Goal: Task Accomplishment & Management: Complete application form

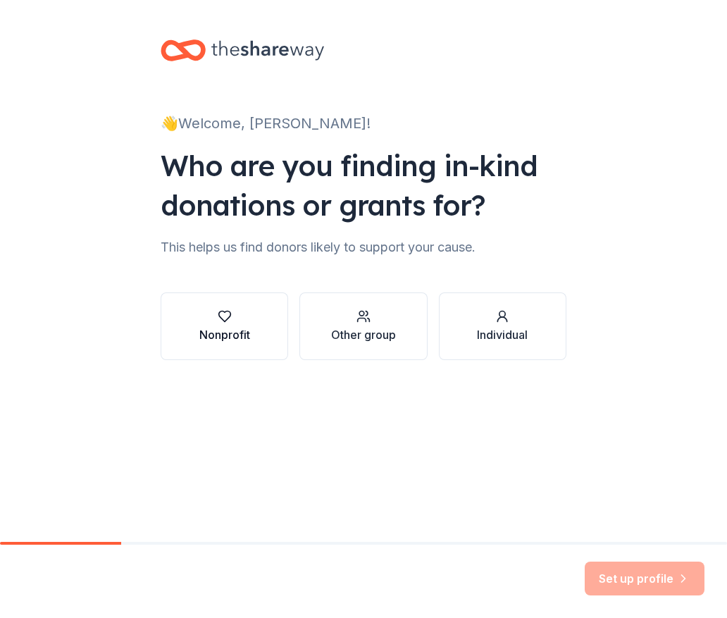
click at [237, 324] on div "Nonprofit" at bounding box center [224, 326] width 51 height 34
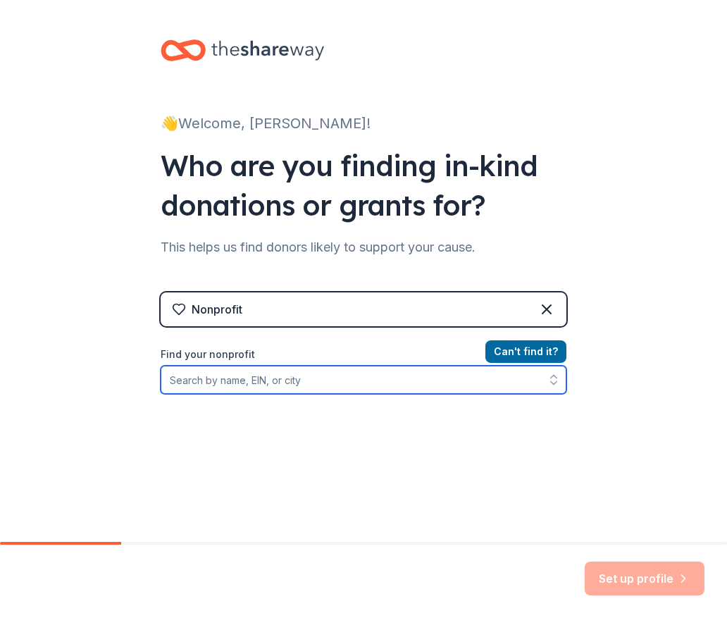
click at [353, 381] on input "Find your nonprofit" at bounding box center [364, 380] width 406 height 28
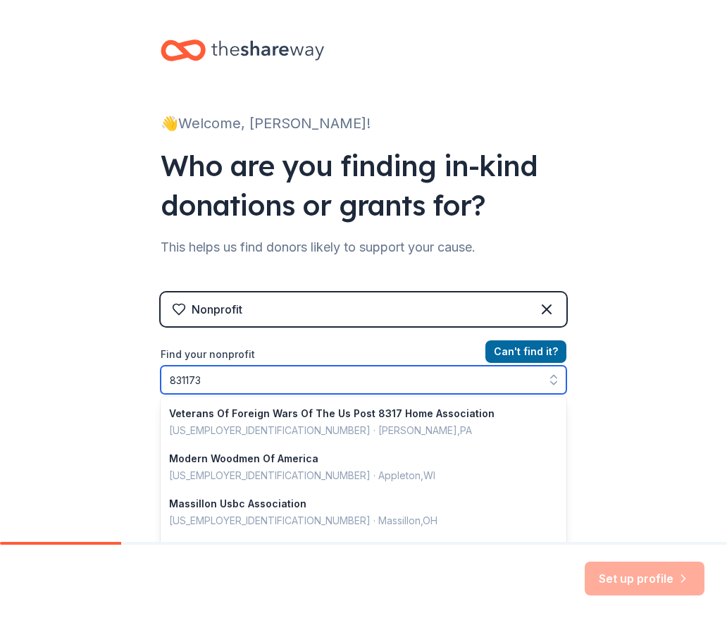
type input "8311737"
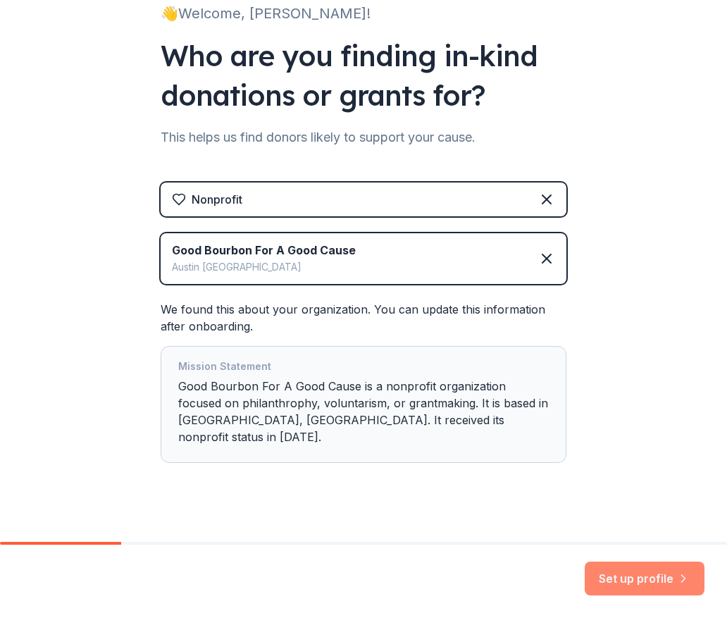
click at [644, 571] on button "Set up profile" at bounding box center [645, 579] width 120 height 34
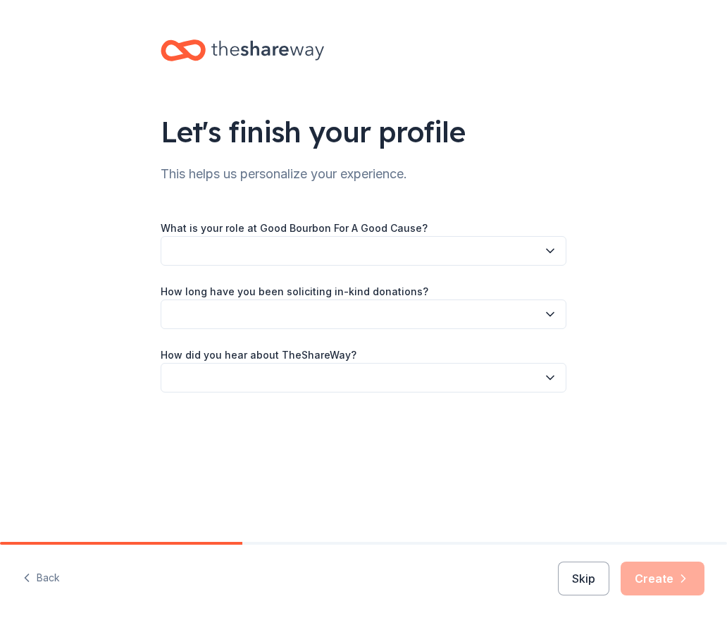
click at [430, 259] on button "button" at bounding box center [364, 251] width 406 height 30
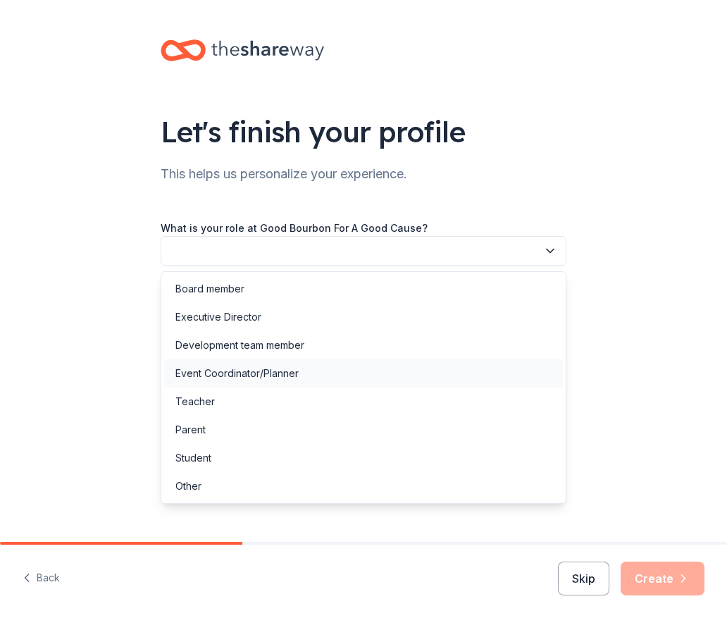
click at [369, 371] on div "Event Coordinator/Planner" at bounding box center [363, 373] width 399 height 28
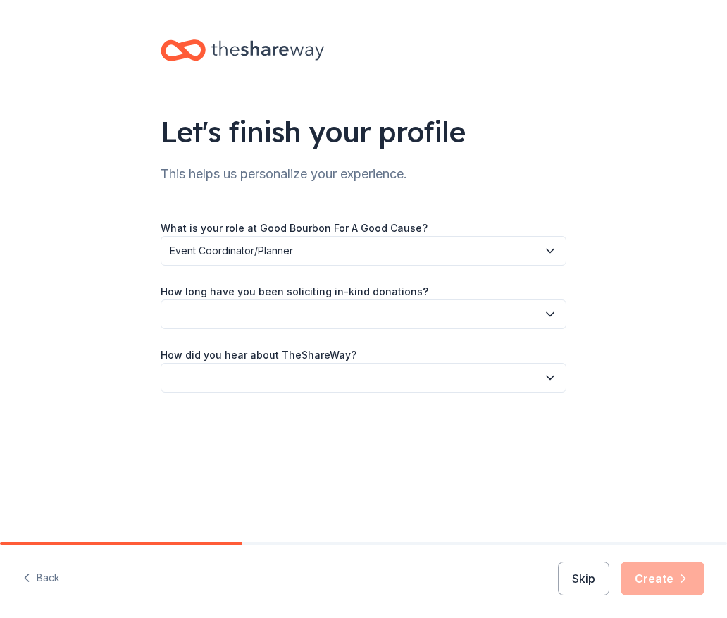
click at [375, 311] on button "button" at bounding box center [364, 314] width 406 height 30
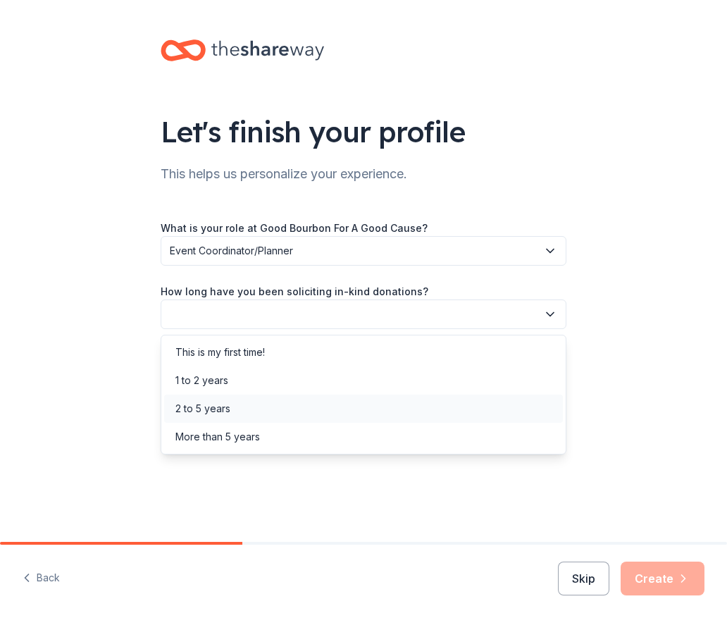
click at [329, 404] on div "2 to 5 years" at bounding box center [363, 409] width 399 height 28
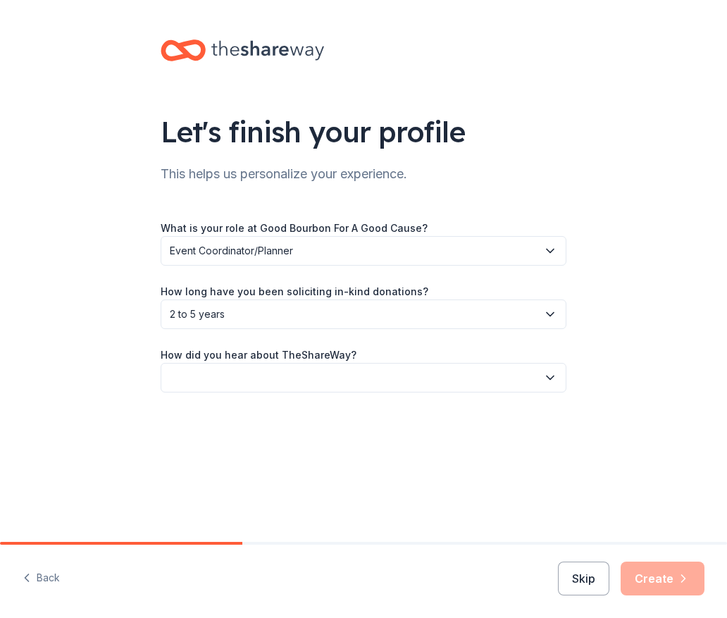
click at [331, 387] on button "button" at bounding box center [364, 378] width 406 height 30
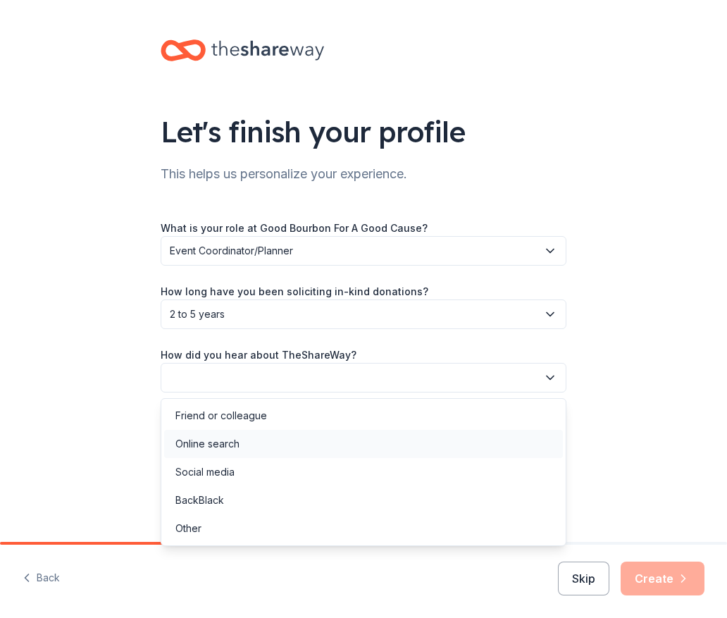
click at [307, 436] on div "Online search" at bounding box center [363, 444] width 399 height 28
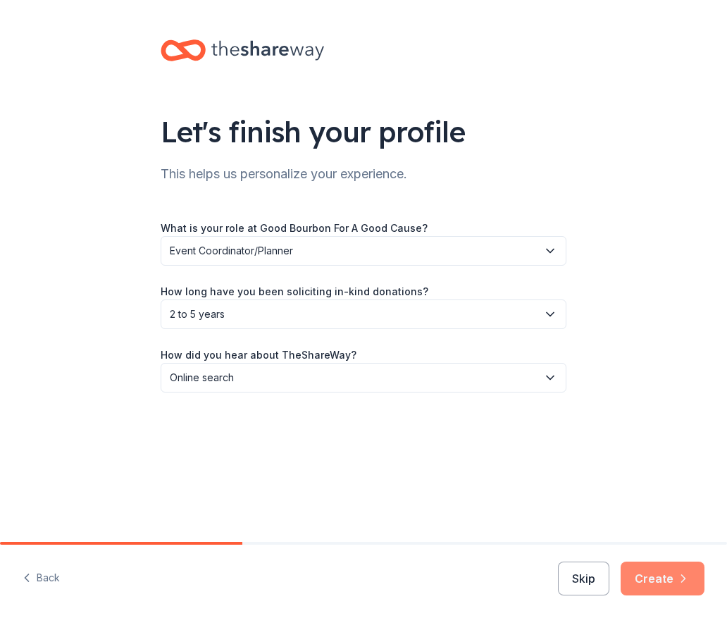
click at [660, 588] on button "Create" at bounding box center [663, 579] width 84 height 34
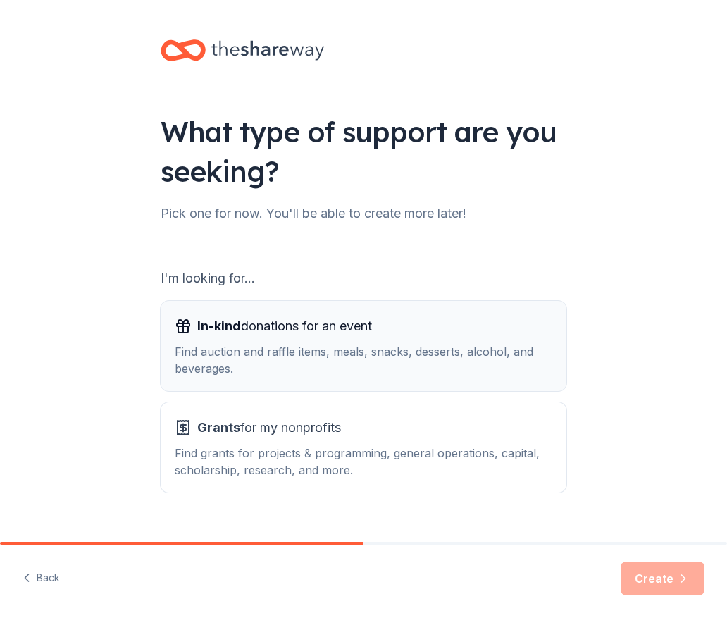
click at [462, 337] on div "In-kind donations for an event" at bounding box center [364, 326] width 378 height 23
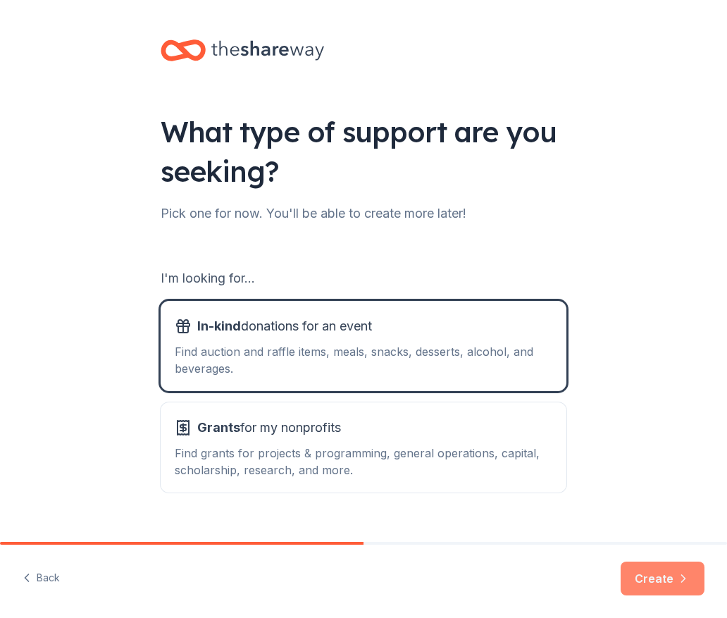
click at [671, 585] on button "Create" at bounding box center [663, 579] width 84 height 34
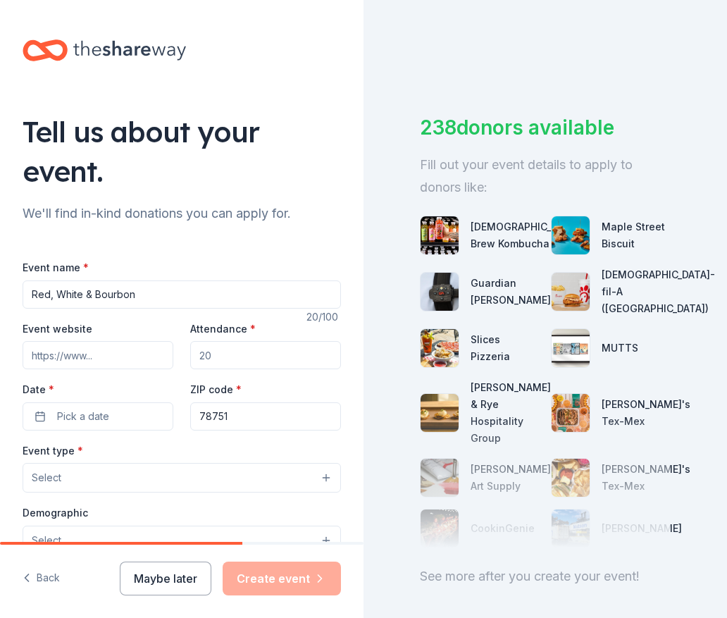
type input "Red, White & Bourbon"
paste input "https://onecau.se/redwhiteandbourbon"
type input "https://onecau.se/redwhiteandbourbon"
click at [223, 354] on input "Attendance *" at bounding box center [265, 355] width 151 height 28
type input "750"
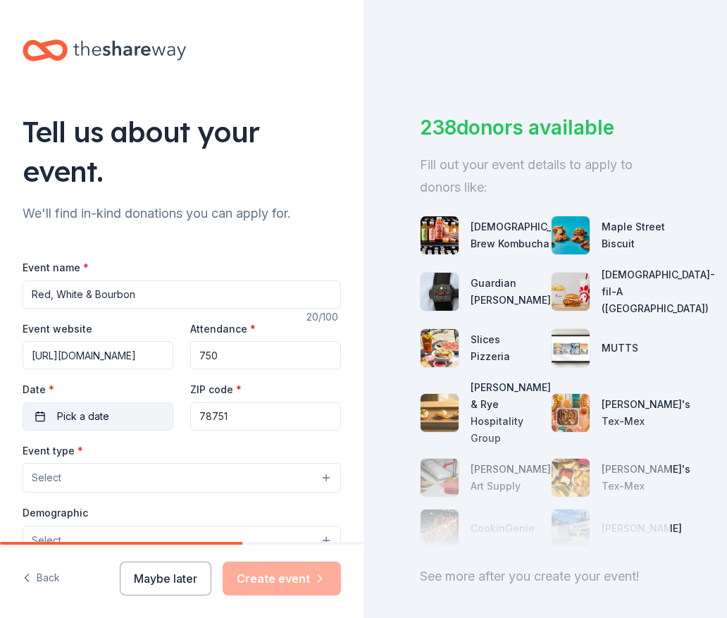
click at [103, 425] on button "Pick a date" at bounding box center [98, 416] width 151 height 28
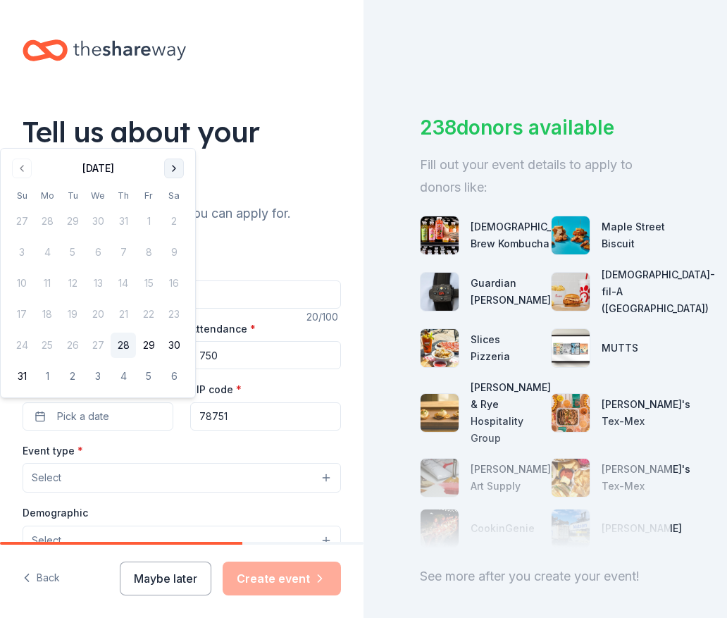
click at [177, 169] on button "Go to next month" at bounding box center [174, 169] width 20 height 20
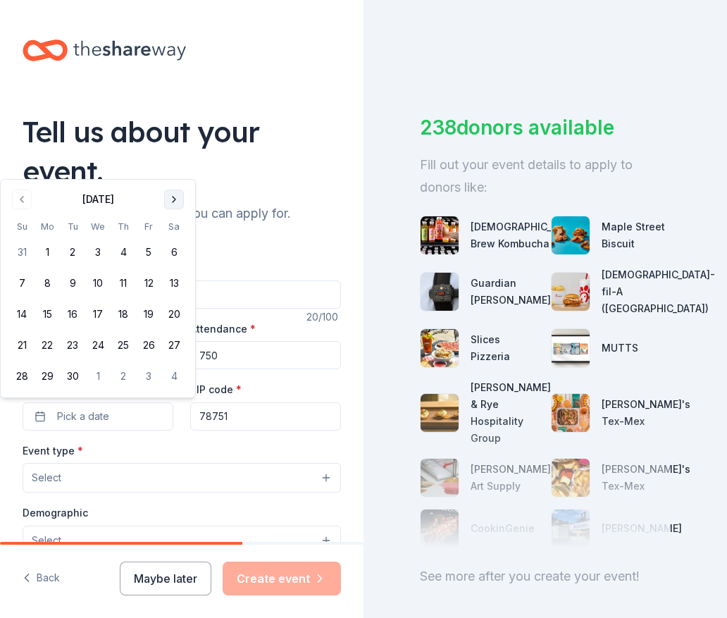
click at [177, 199] on button "Go to next month" at bounding box center [174, 200] width 20 height 20
click at [179, 263] on button "8" at bounding box center [173, 252] width 25 height 25
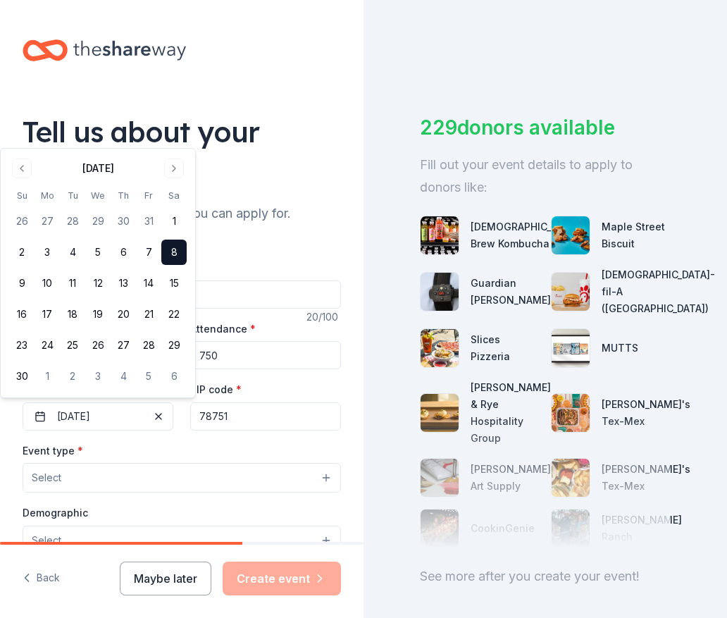
click at [231, 449] on div "Event type * Select" at bounding box center [182, 467] width 318 height 51
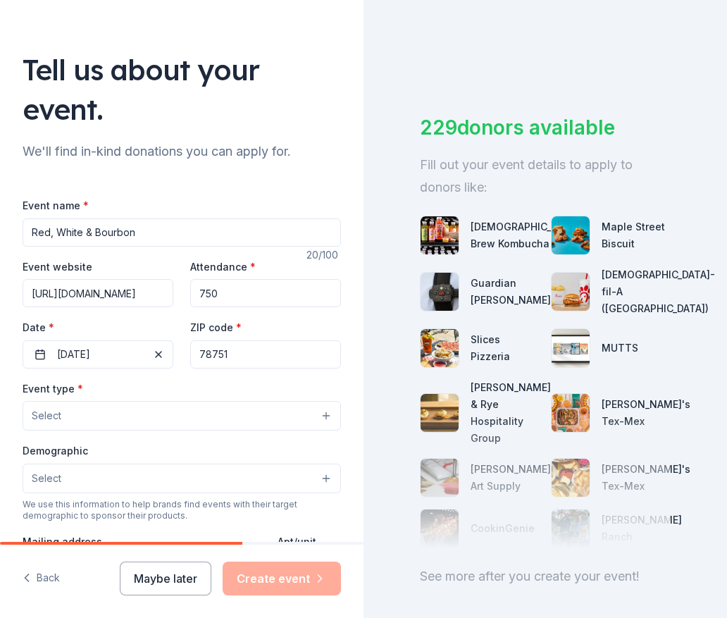
scroll to position [67, 0]
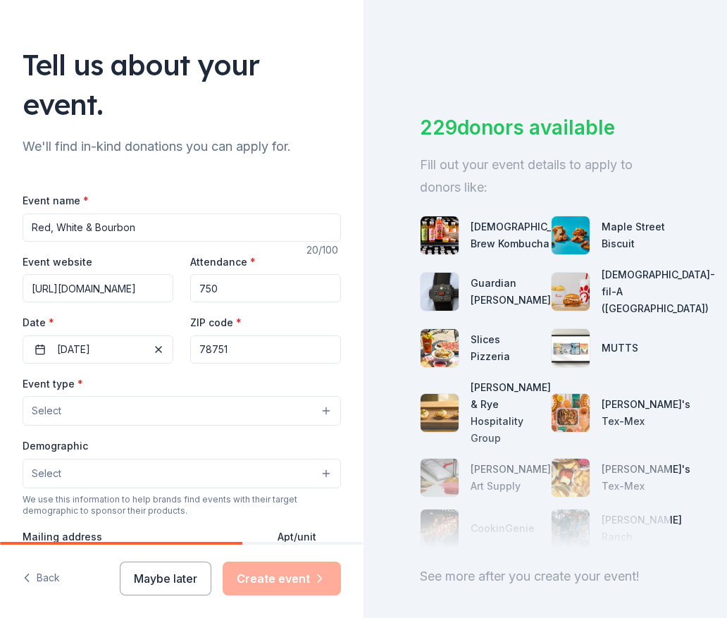
click at [235, 416] on button "Select" at bounding box center [182, 411] width 318 height 30
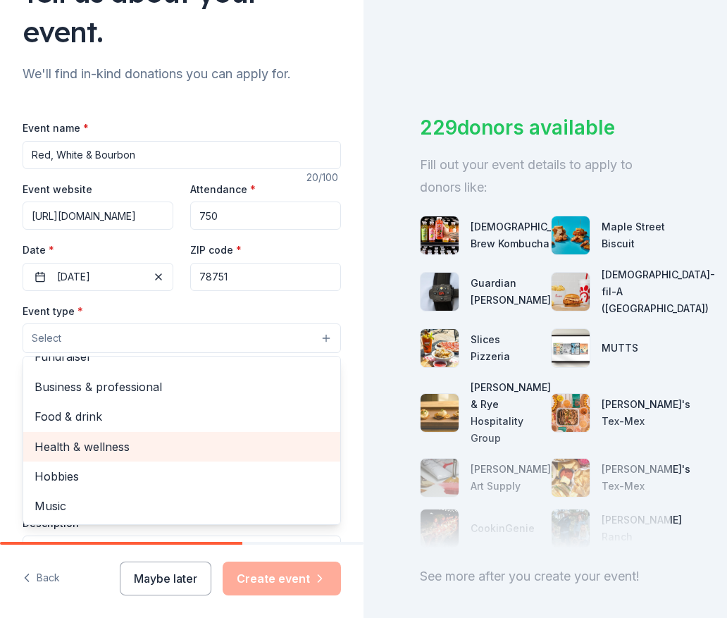
scroll to position [0, 0]
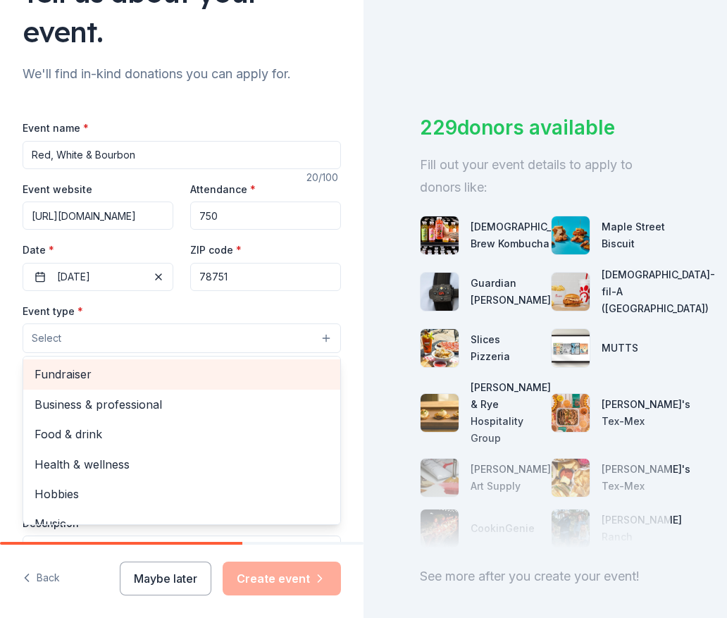
click at [211, 375] on span "Fundraiser" at bounding box center [182, 374] width 294 height 18
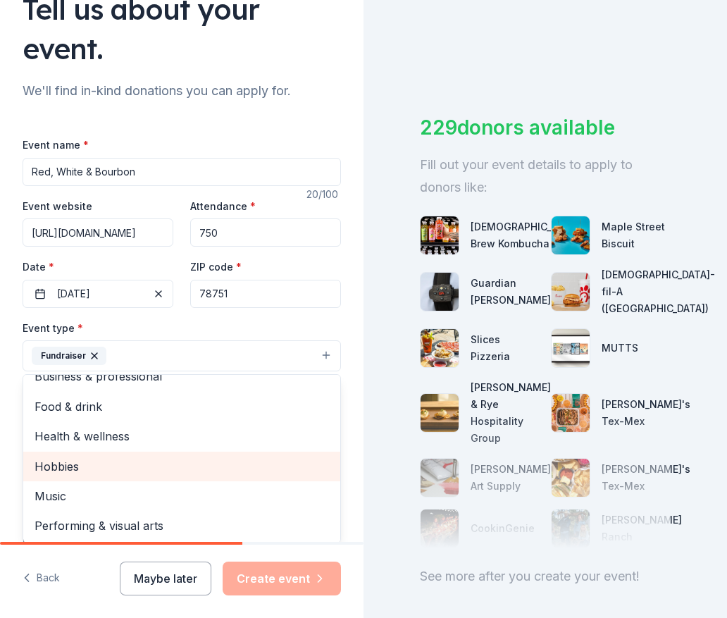
scroll to position [15, 0]
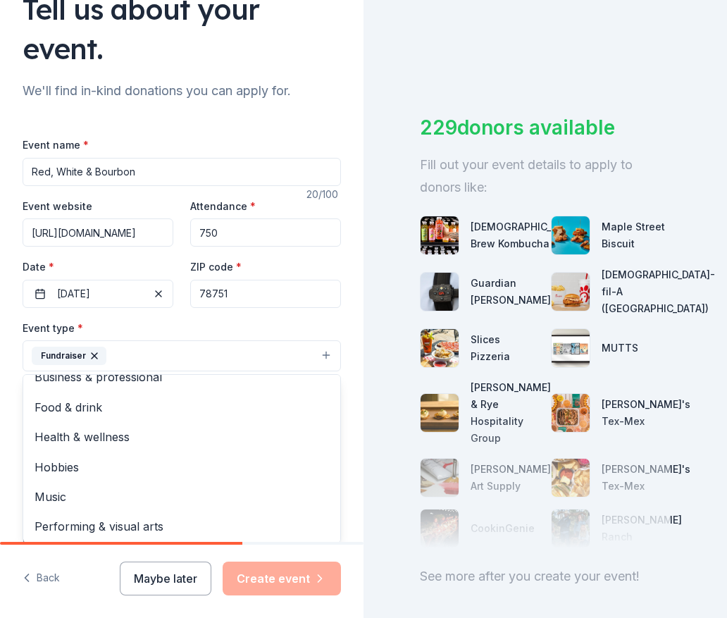
click at [349, 371] on div "Tell us about your event. We'll find in-kind donations you can apply for. Event…" at bounding box center [182, 366] width 364 height 979
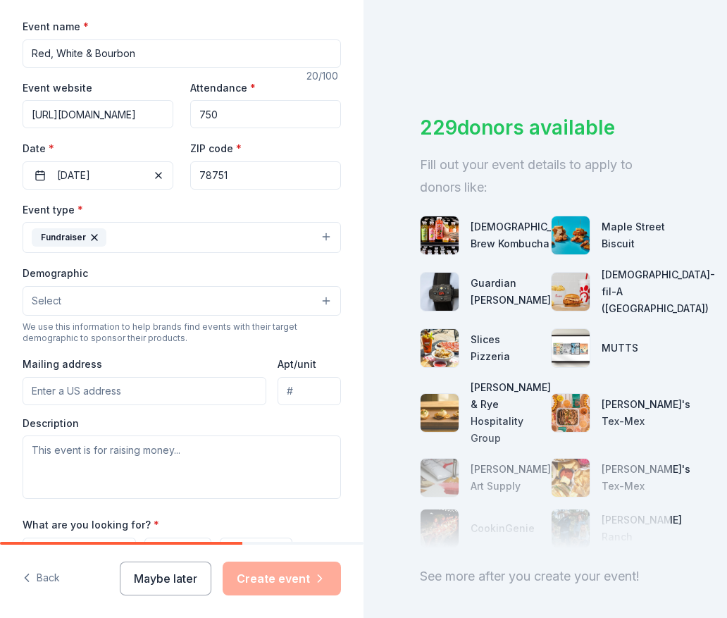
scroll to position [242, 0]
click at [240, 297] on button "Select" at bounding box center [182, 300] width 318 height 30
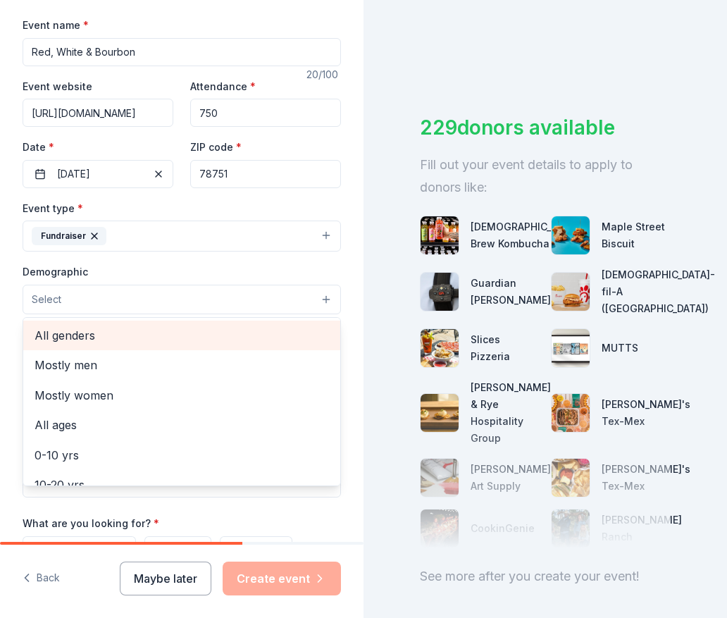
click at [202, 342] on div "All genders" at bounding box center [181, 336] width 317 height 30
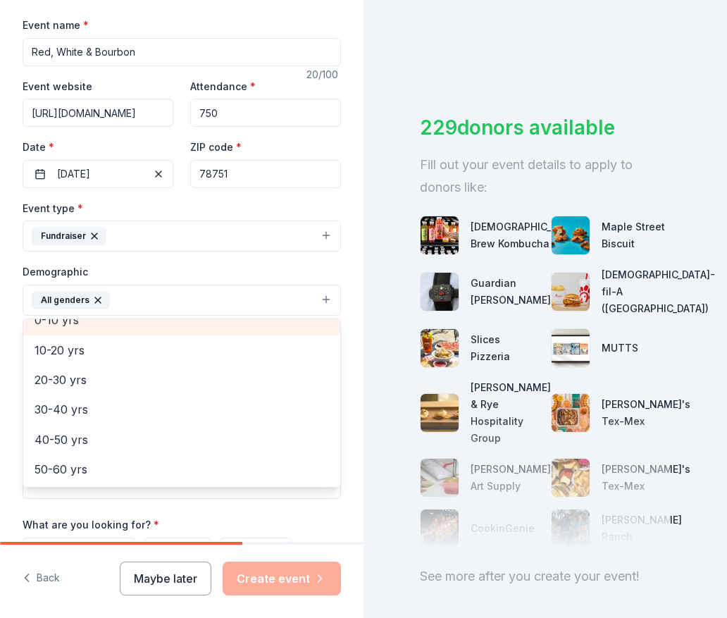
scroll to position [107, 0]
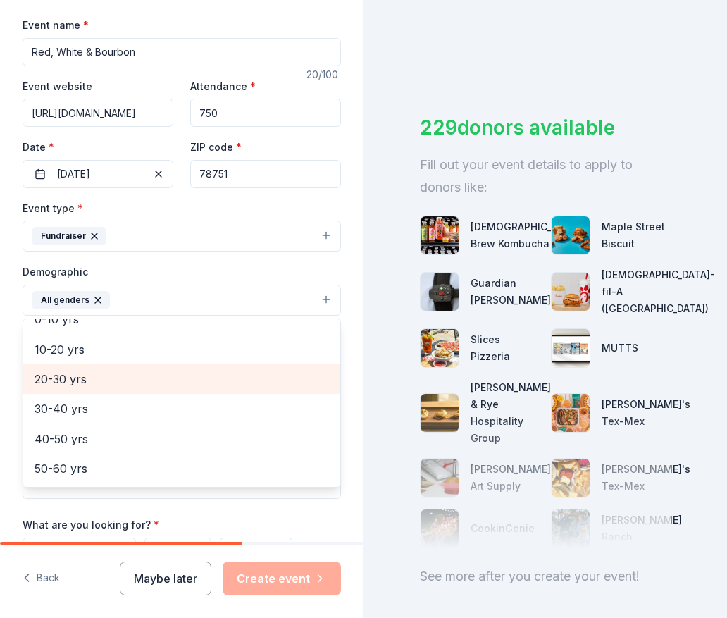
click at [180, 380] on span "20-30 yrs" at bounding box center [182, 379] width 294 height 18
click at [182, 377] on span "30-40 yrs" at bounding box center [182, 379] width 294 height 18
click at [182, 381] on span "40-50 yrs" at bounding box center [182, 379] width 294 height 18
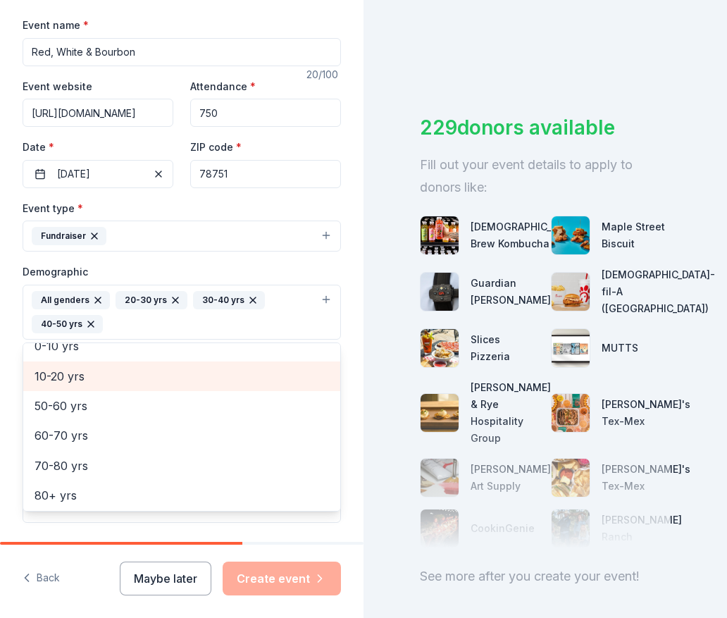
click at [182, 384] on div "10-20 yrs" at bounding box center [181, 376] width 317 height 30
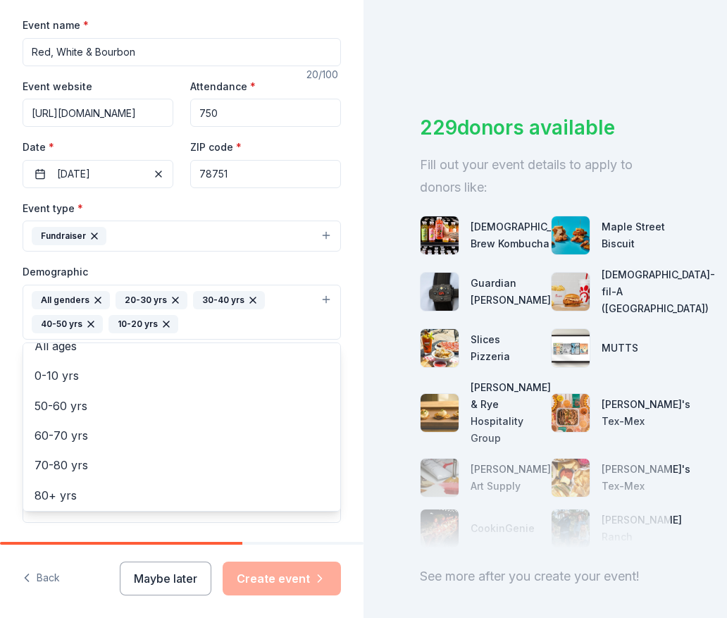
click at [166, 321] on icon "button" at bounding box center [166, 324] width 6 height 6
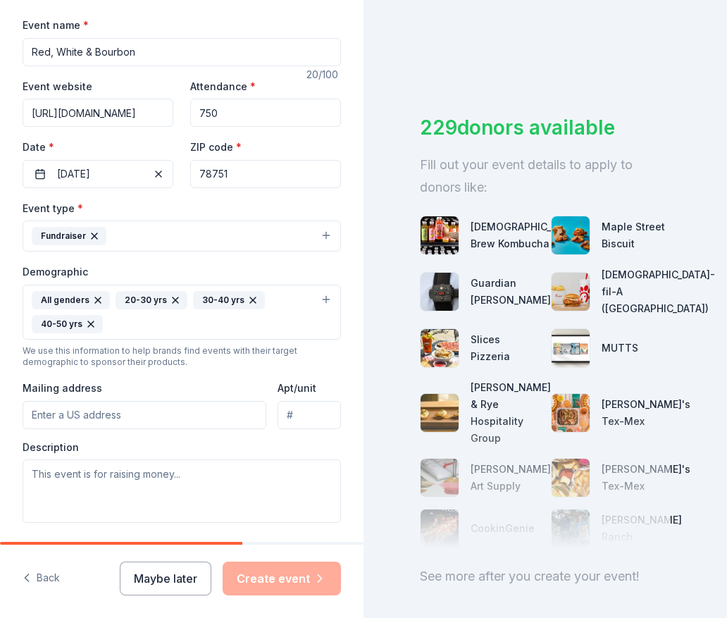
click at [222, 322] on div "All genders 20-30 yrs 30-40 yrs 40-50 yrs" at bounding box center [173, 312] width 283 height 42
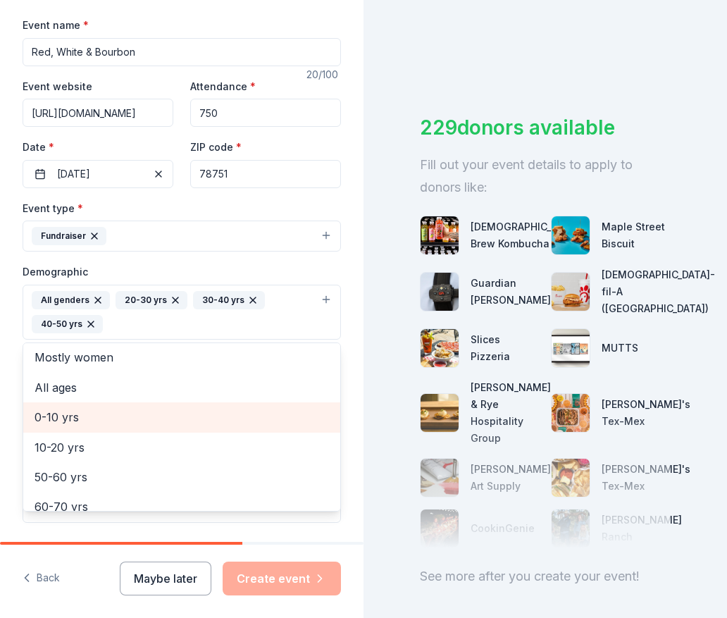
scroll to position [39, 0]
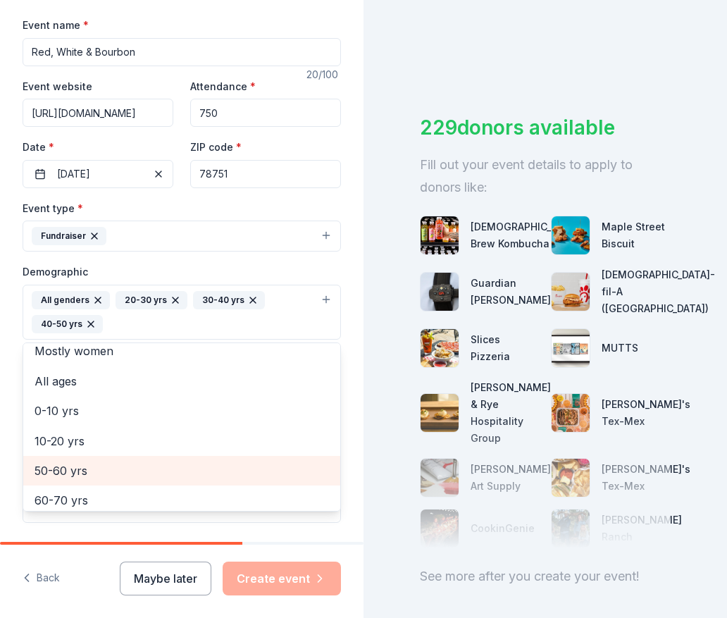
click at [135, 471] on span "50-60 yrs" at bounding box center [182, 470] width 294 height 18
click at [135, 471] on span "60-70 yrs" at bounding box center [182, 470] width 294 height 18
click at [136, 473] on span "70-80 yrs" at bounding box center [182, 470] width 294 height 18
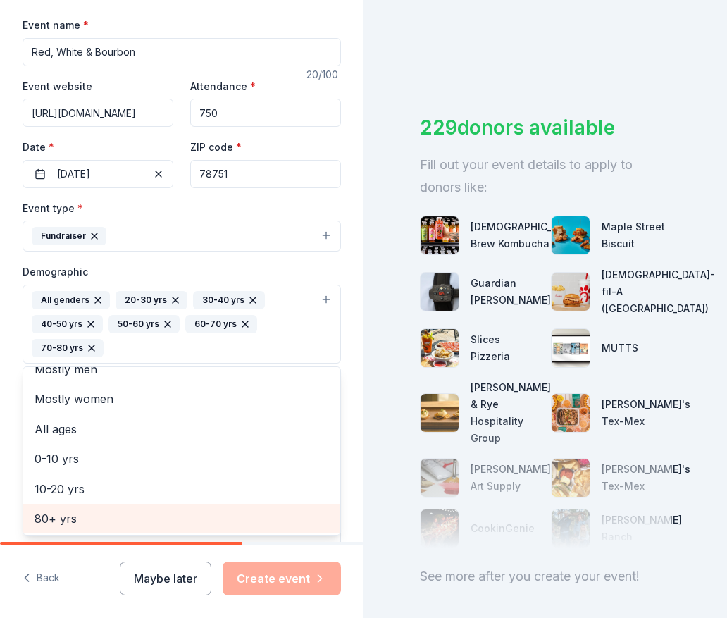
click at [127, 520] on span "80+ yrs" at bounding box center [182, 518] width 294 height 18
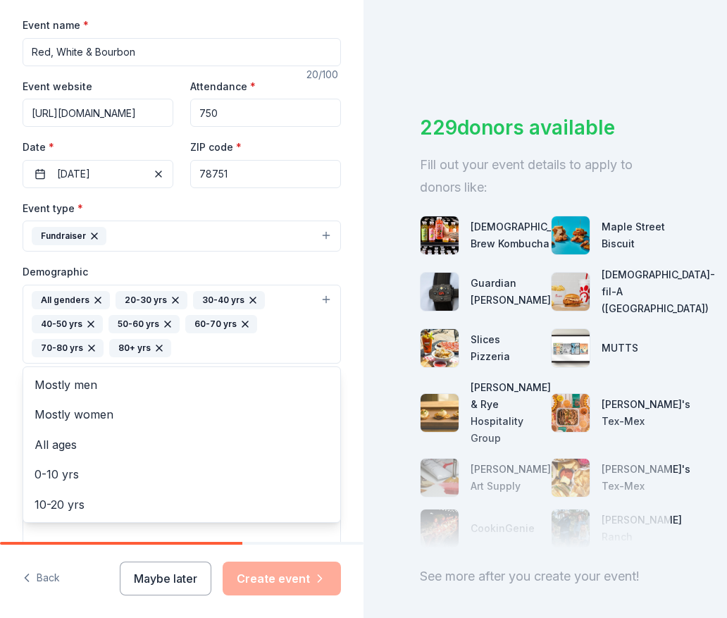
click at [352, 414] on div "Tell us about your event. We'll find in-kind donations you can apply for. Event…" at bounding box center [182, 272] width 364 height 1028
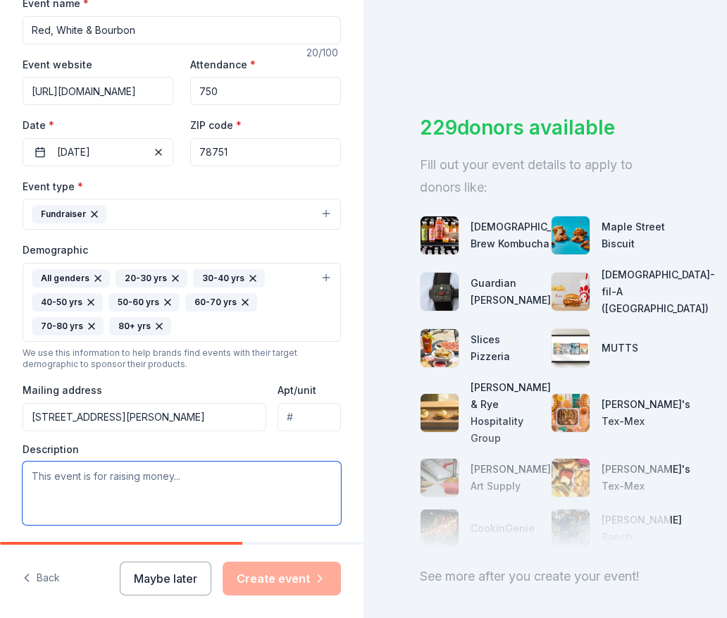
scroll to position [271, 0]
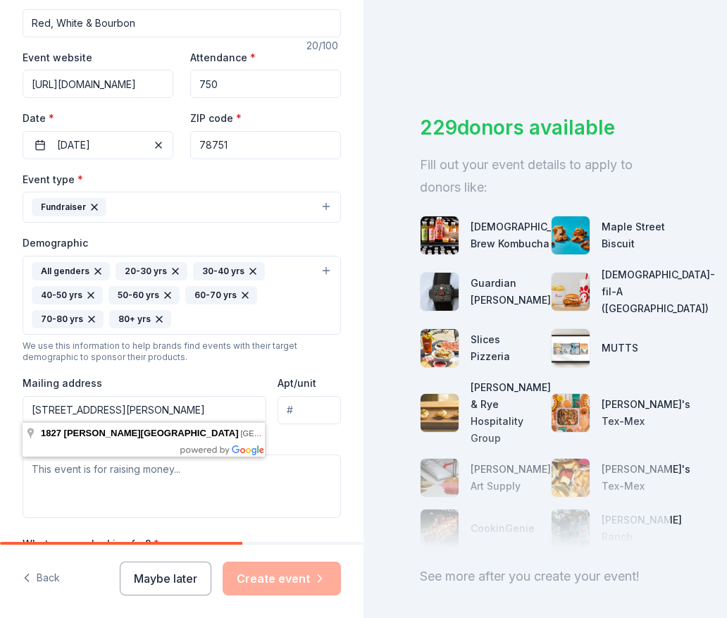
click at [235, 403] on input "1827 Hye Albert Road, PO Drawer 261" at bounding box center [145, 410] width 244 height 28
click at [186, 406] on input "1827 Hye Albert Road, PO Drawer 261, Hye TX 78636" at bounding box center [145, 410] width 244 height 28
type input "1827 Hye Albert Road, PO Drawer 261, Hye, TX 78636"
click at [340, 426] on div "Event type * Fundraiser Demographic All genders 20-30 yrs 30-40 yrs 40-50 yrs 5…" at bounding box center [182, 343] width 318 height 347
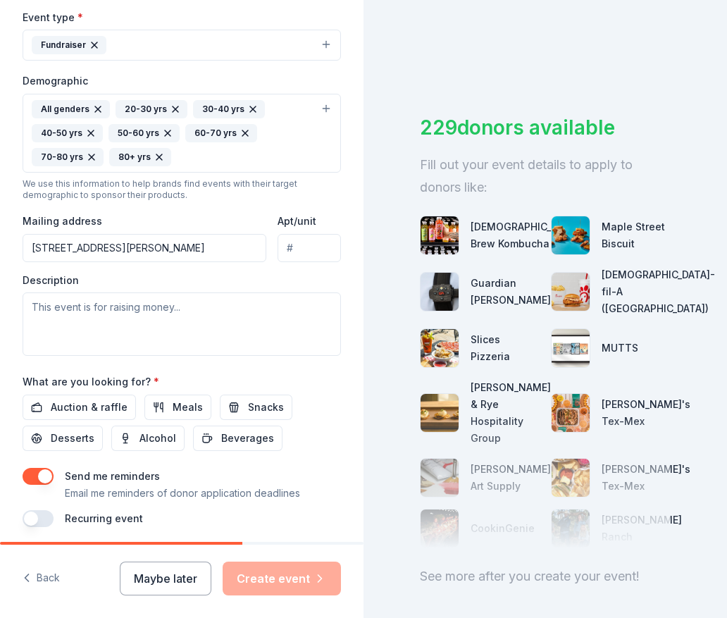
scroll to position [442, 0]
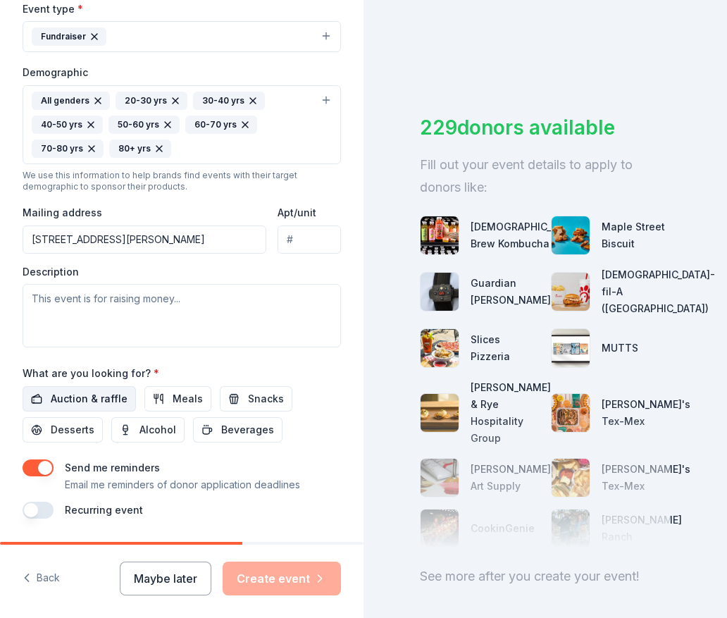
click at [100, 391] on span "Auction & raffle" at bounding box center [89, 398] width 77 height 17
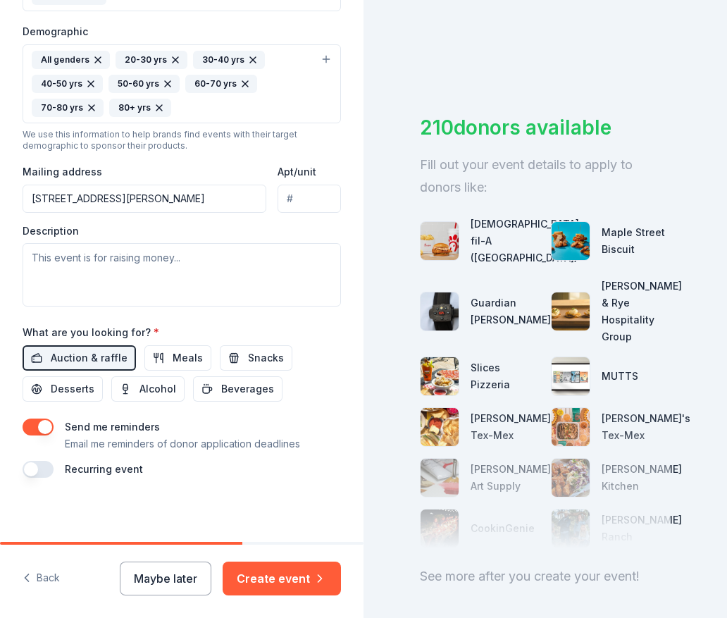
scroll to position [0, 0]
click at [34, 466] on button "button" at bounding box center [38, 469] width 31 height 17
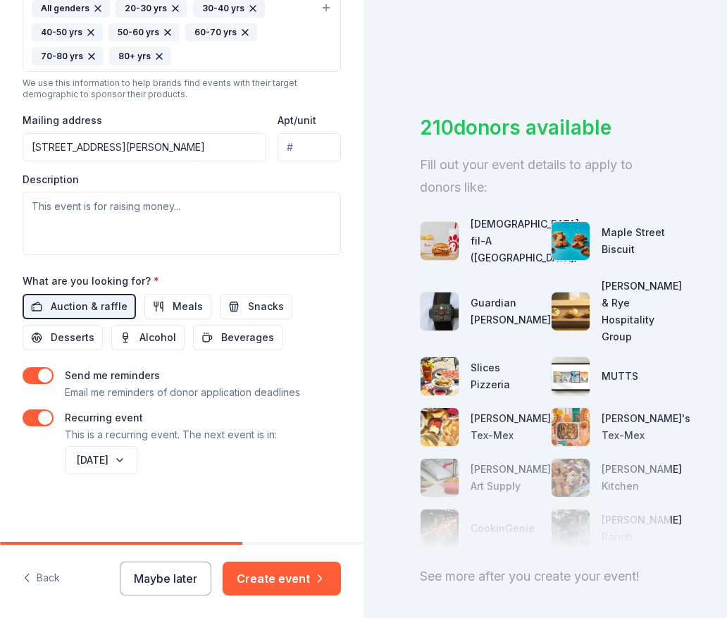
scroll to position [533, 0]
click at [295, 587] on button "Create event" at bounding box center [282, 579] width 118 height 34
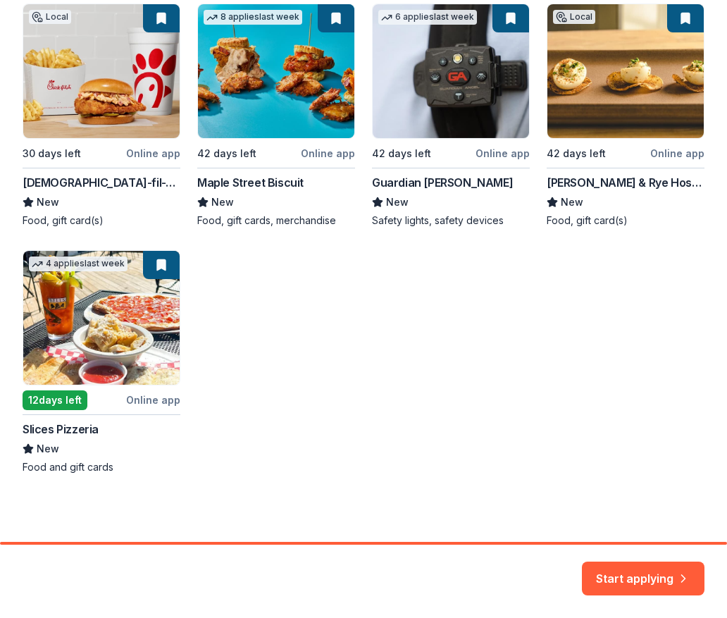
scroll to position [283, 0]
click at [661, 576] on button "Start applying" at bounding box center [643, 571] width 123 height 34
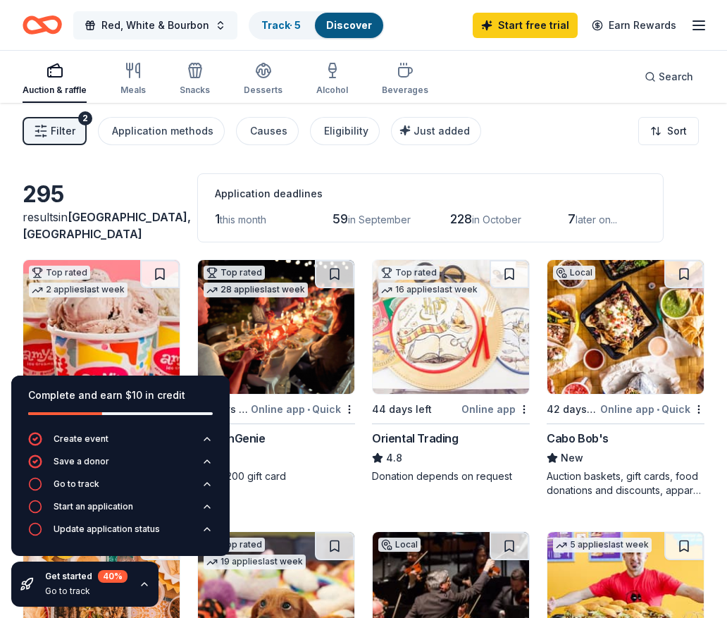
click at [184, 29] on span "Red, White & Bourbon" at bounding box center [155, 25] width 108 height 17
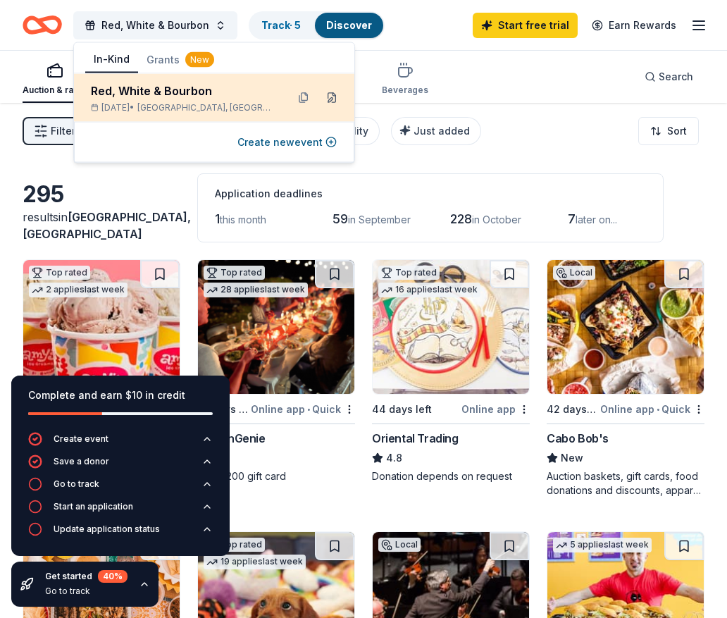
click at [335, 94] on button at bounding box center [332, 98] width 23 height 23
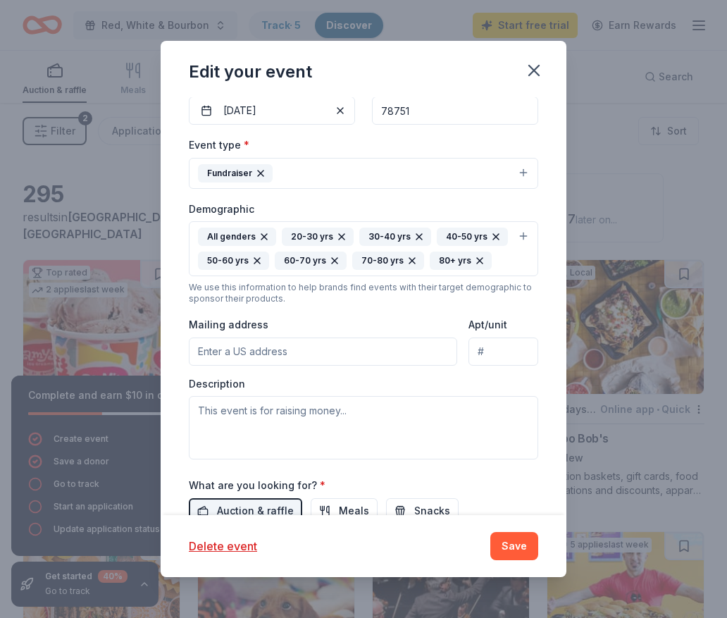
scroll to position [325, 0]
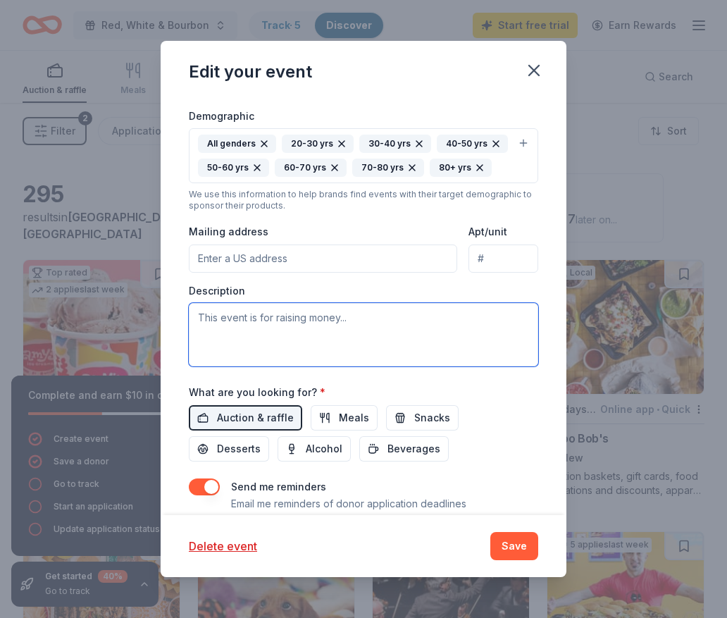
click at [299, 308] on textarea at bounding box center [363, 334] width 349 height 63
paste textarea "Good Bourbon for a Good Cause, a 501(c)(3) non-profit organization (Tax ID Numb…"
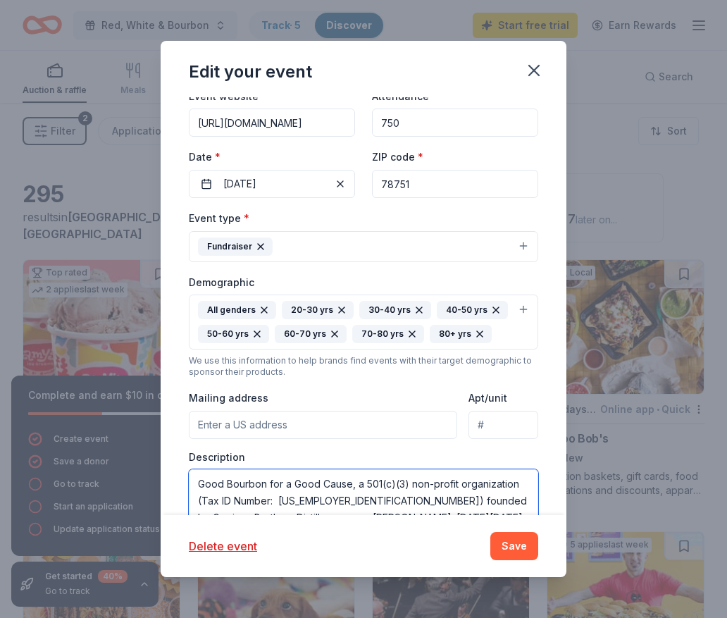
scroll to position [155, 0]
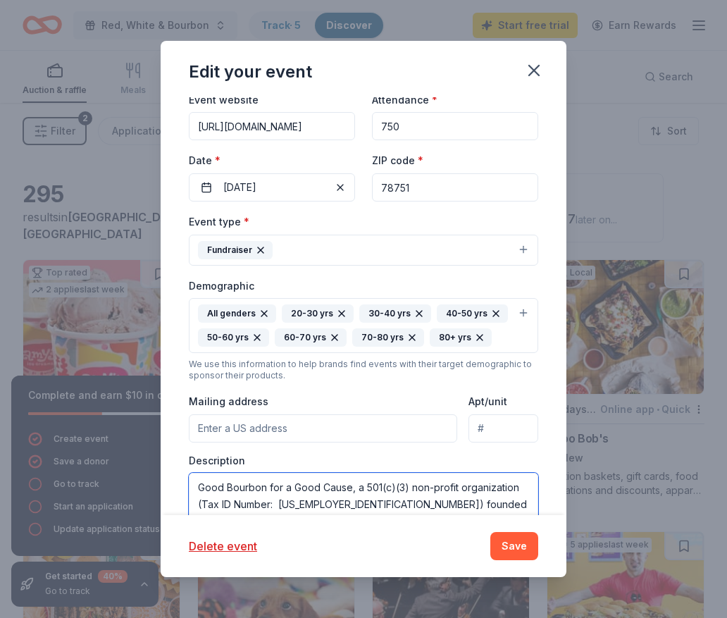
type textarea "Good Bourbon for a Good Cause, a 501(c)(3) non-profit organization (Tax ID Numb…"
click at [340, 423] on input "Mailing address" at bounding box center [323, 428] width 268 height 28
click at [297, 425] on input "1827 Hye-Albert Road, Hye, TX, 78635" at bounding box center [323, 428] width 268 height 28
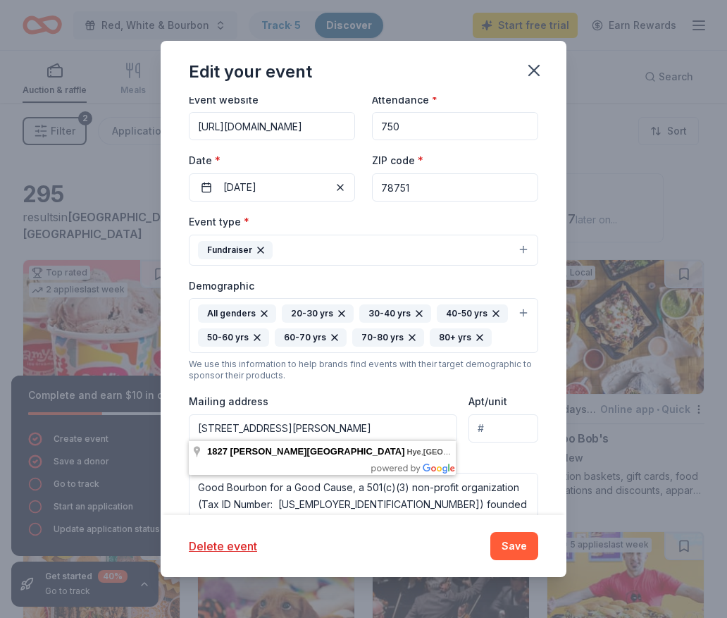
type input "1827 Hye-Albert Road, Hye, TX, 78635"
click at [486, 424] on input "Apt/unit" at bounding box center [504, 428] width 70 height 28
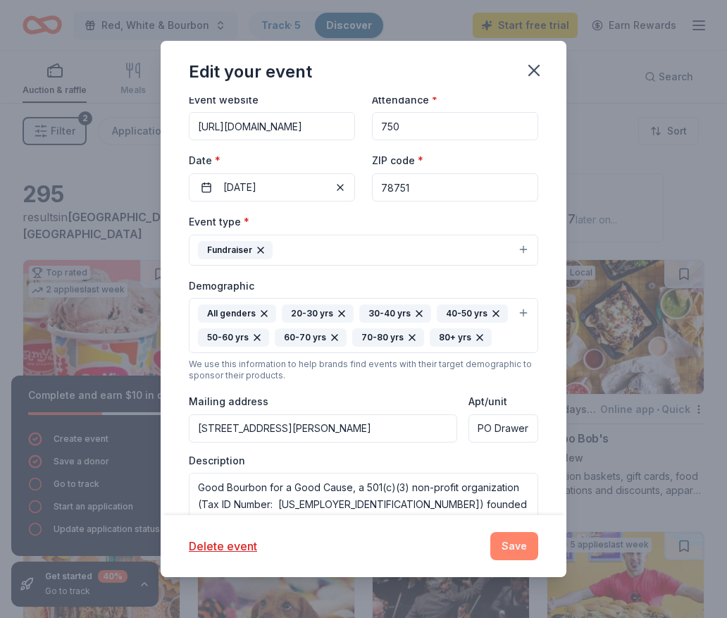
type input "PO Drawer 261"
click at [514, 548] on button "Save" at bounding box center [514, 546] width 48 height 28
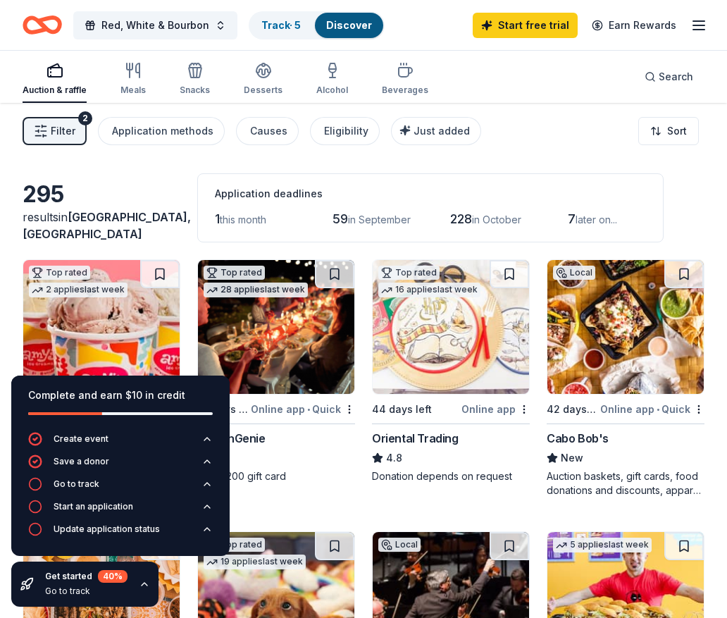
click at [692, 202] on div "295 results in Austin, TX Application deadlines 1 this month 59 in September 22…" at bounding box center [364, 207] width 682 height 69
click at [593, 130] on div "Filter 2 Application methods Causes Eligibility Just added Sort" at bounding box center [363, 131] width 727 height 56
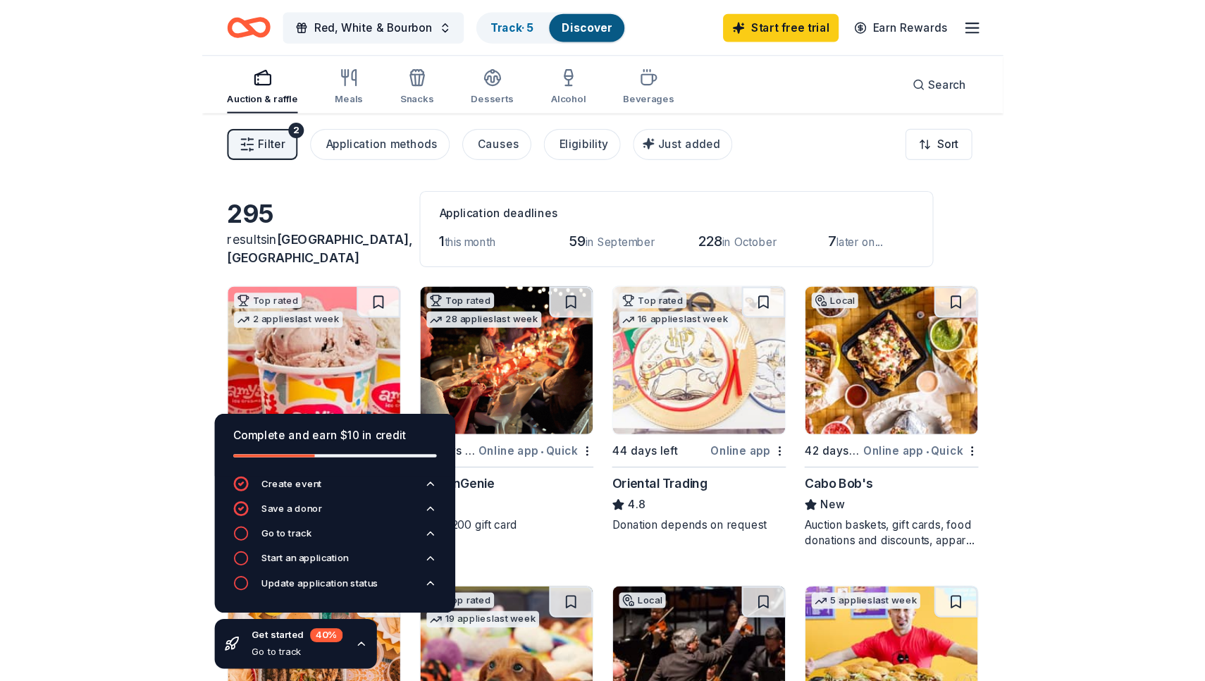
scroll to position [1, 0]
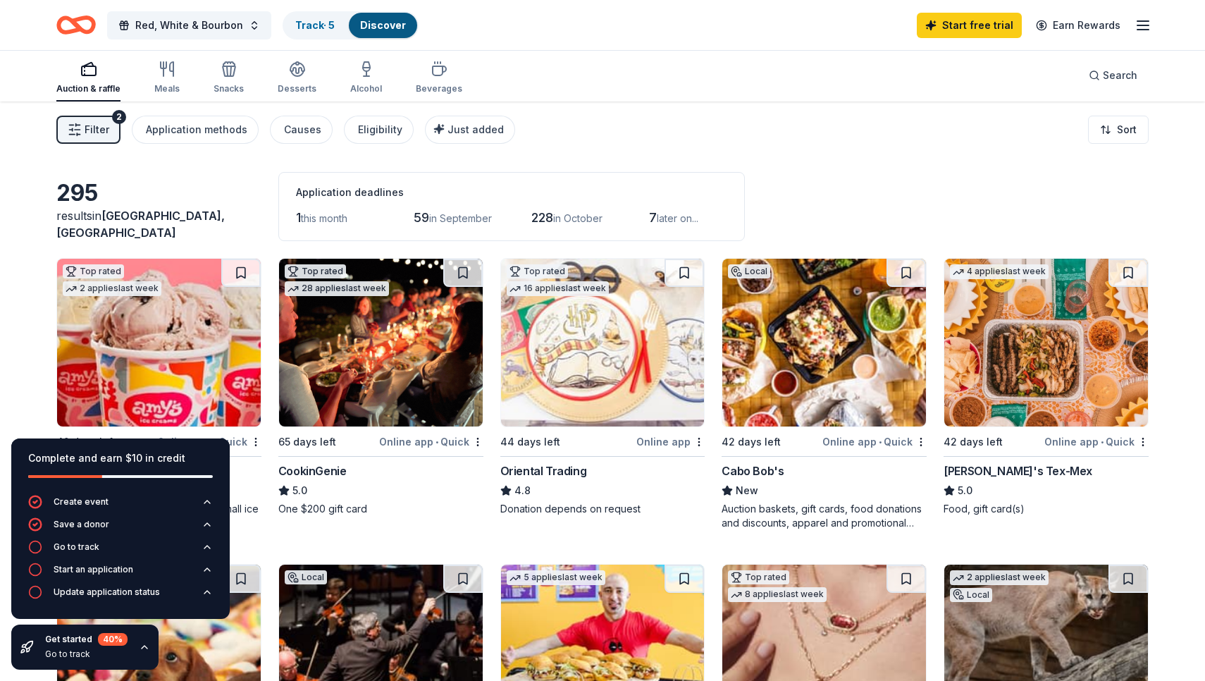
click at [206, 386] on img at bounding box center [159, 343] width 204 height 168
click at [387, 526] on div "Top rated 28 applies last week 65 days left Online app • Quick CookinGenie 5.0 …" at bounding box center [380, 394] width 205 height 272
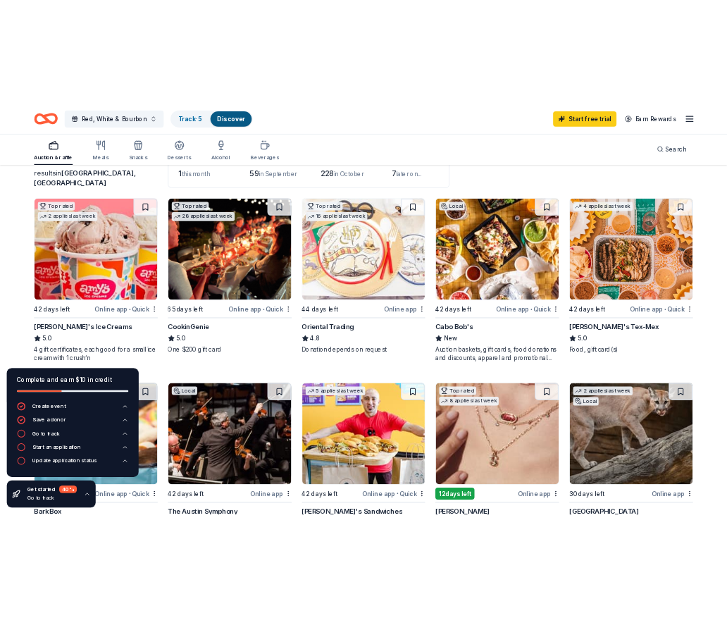
scroll to position [99, 0]
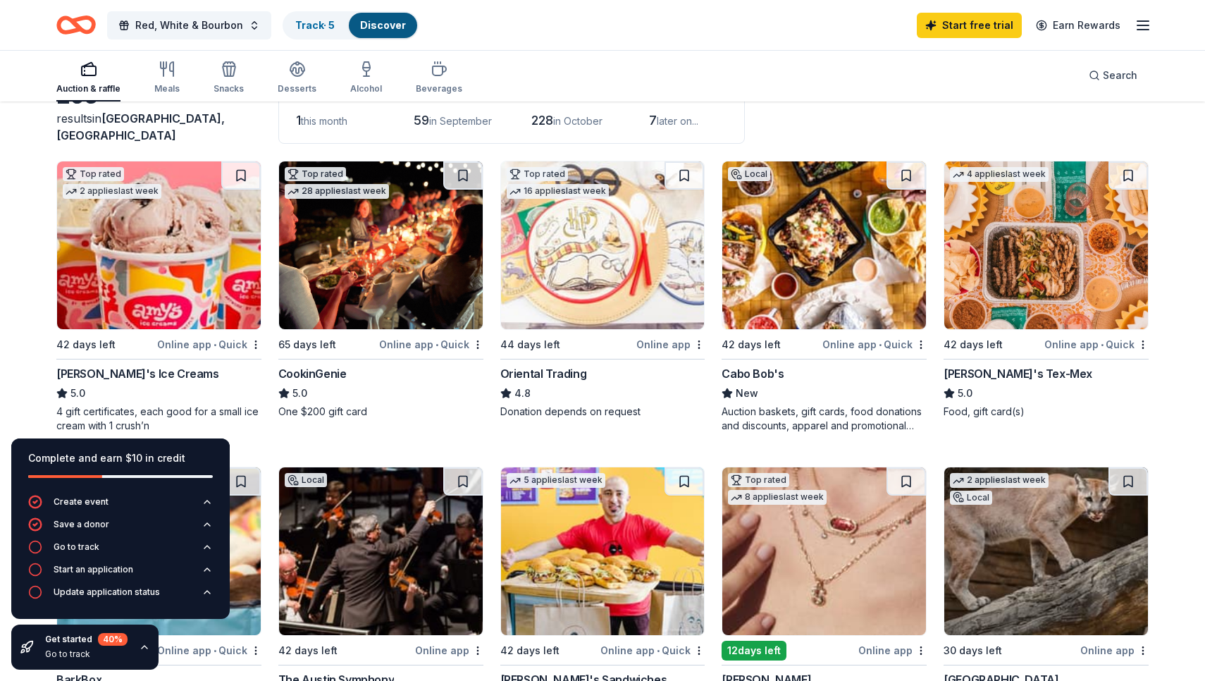
click at [726, 275] on img at bounding box center [824, 245] width 204 height 168
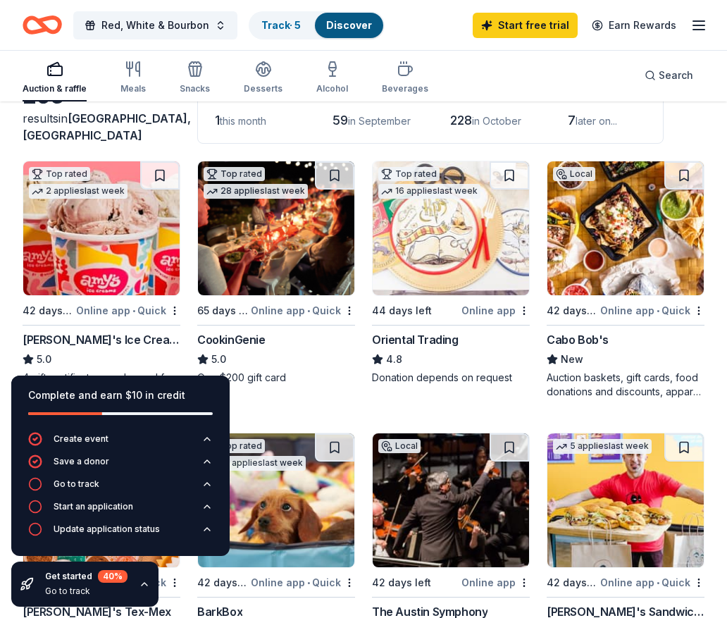
click at [137, 191] on img at bounding box center [101, 228] width 156 height 134
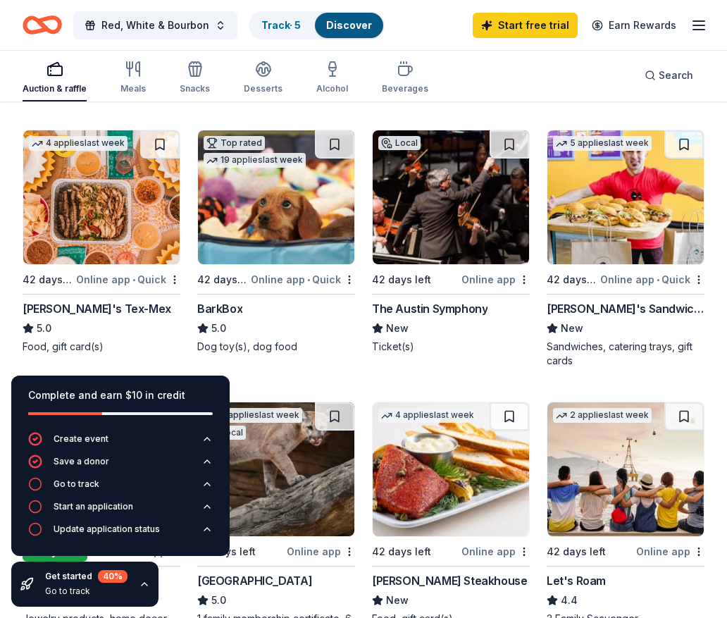
scroll to position [402, 0]
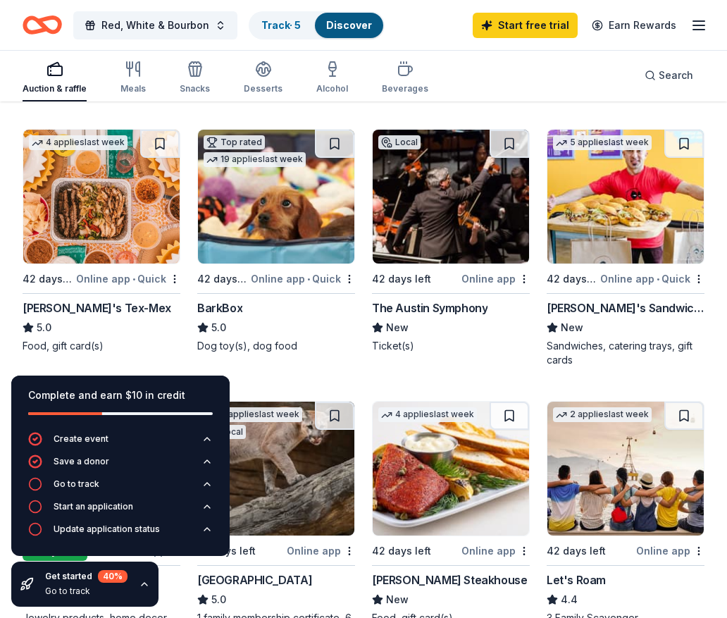
click at [117, 192] on img at bounding box center [101, 197] width 156 height 134
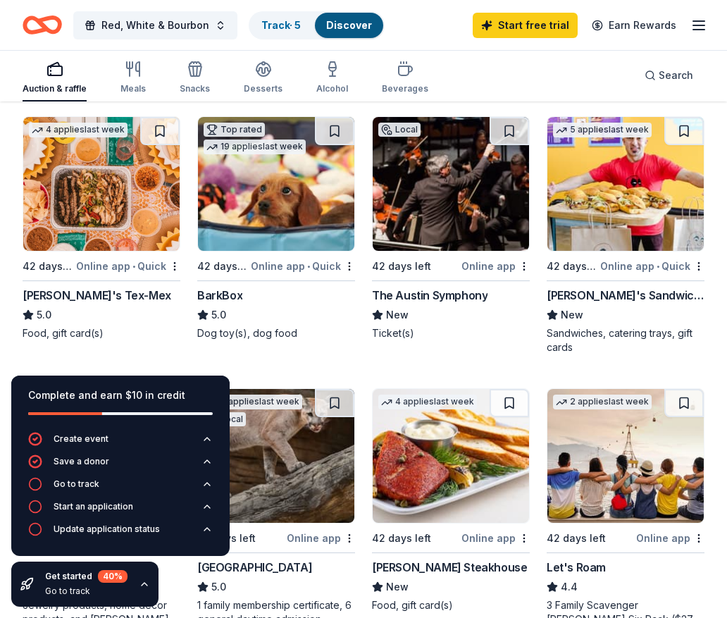
scroll to position [389, 0]
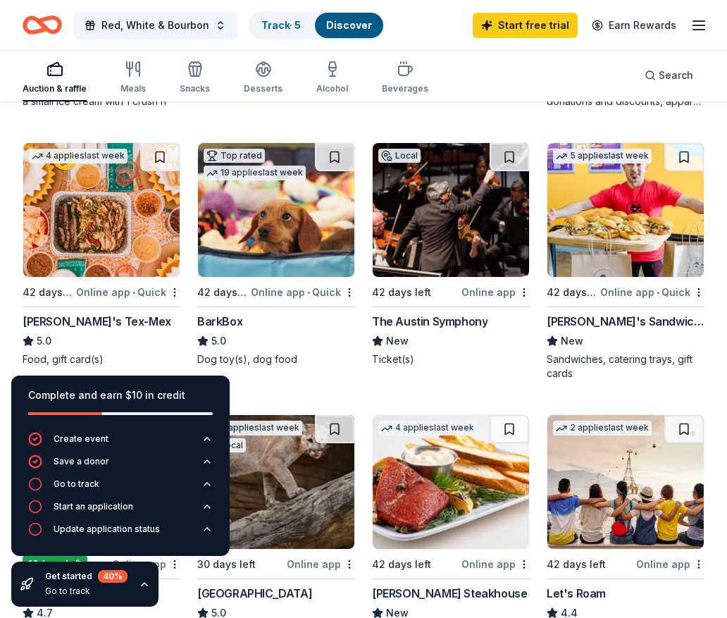
click at [309, 220] on img at bounding box center [276, 210] width 156 height 134
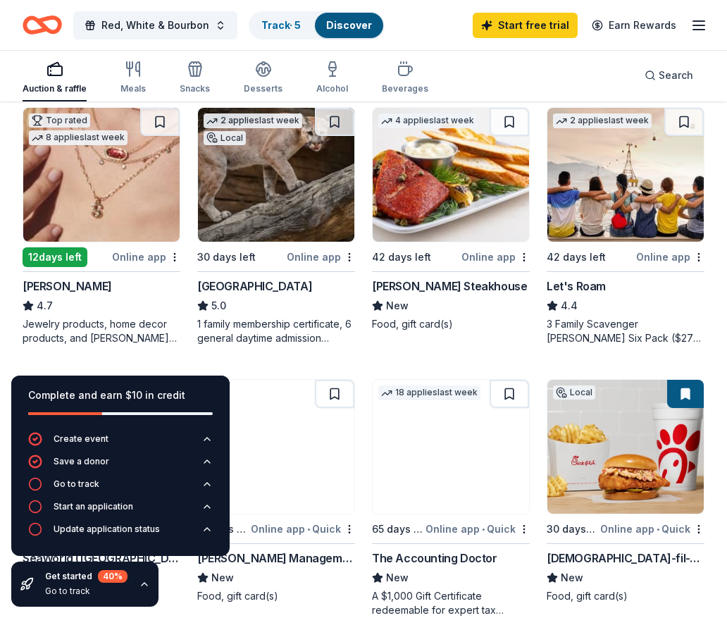
scroll to position [701, 0]
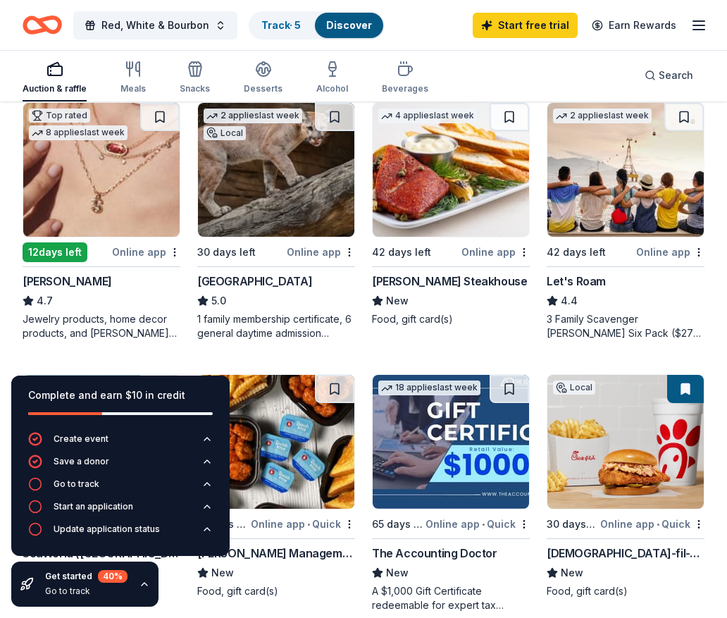
click at [287, 193] on img at bounding box center [276, 170] width 156 height 134
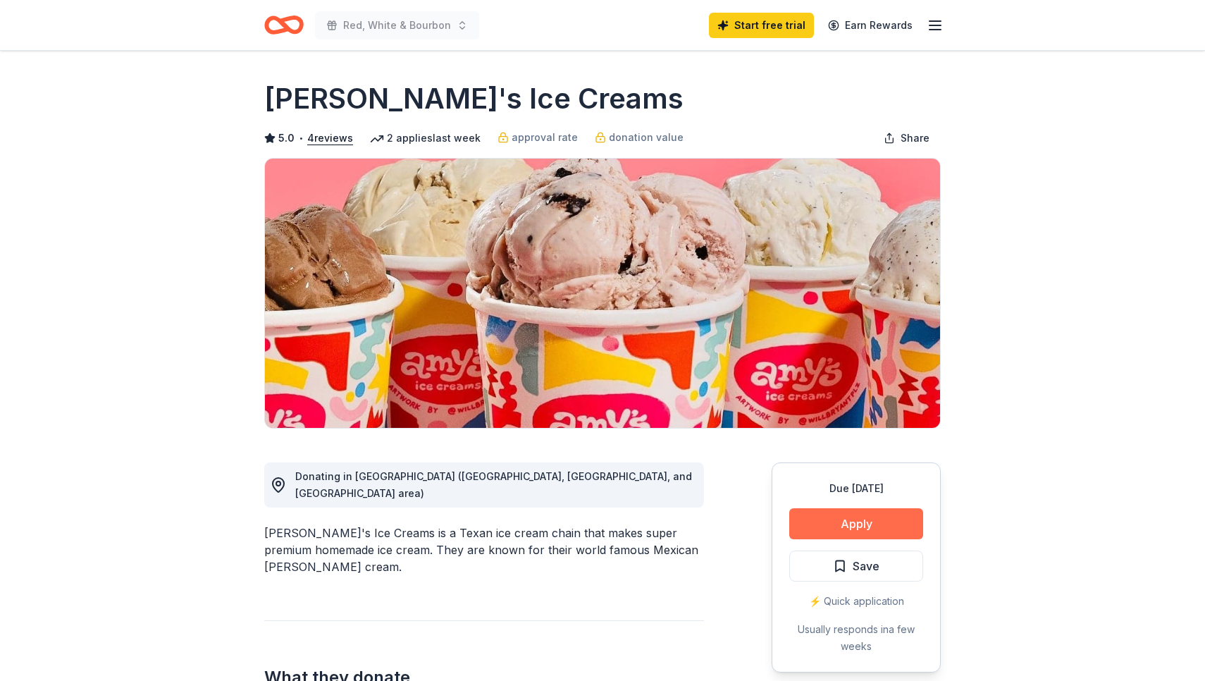
click at [886, 528] on button "Apply" at bounding box center [856, 523] width 134 height 31
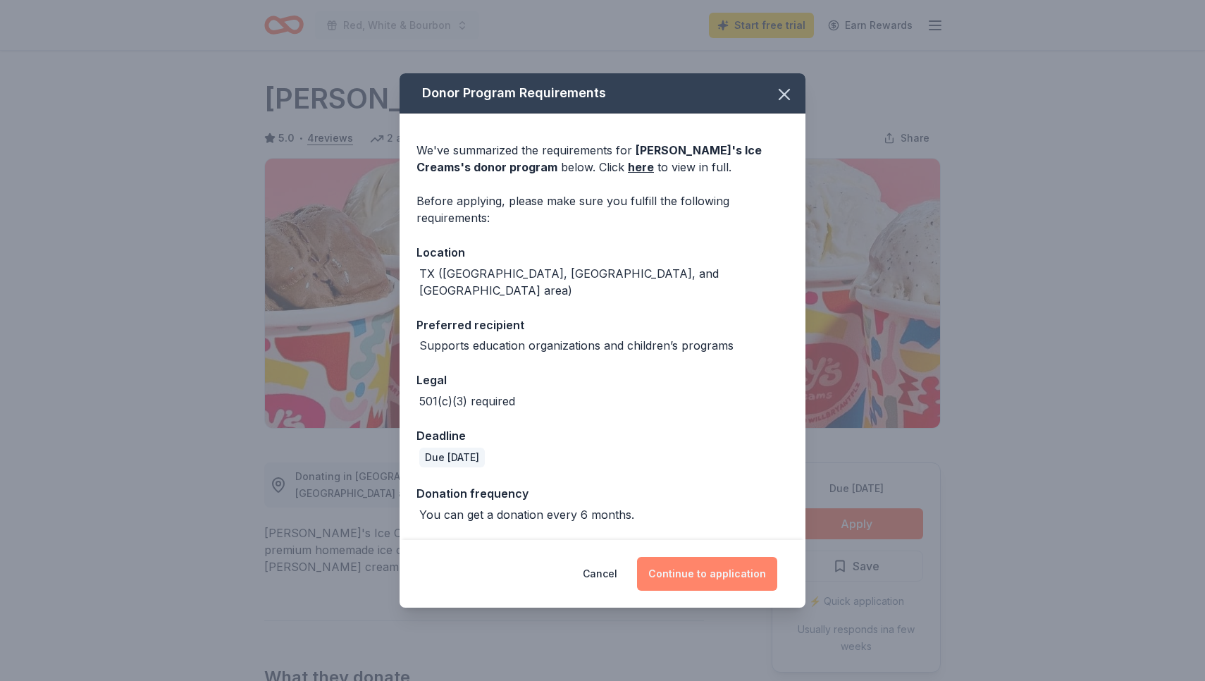
click at [713, 567] on button "Continue to application" at bounding box center [707, 574] width 140 height 34
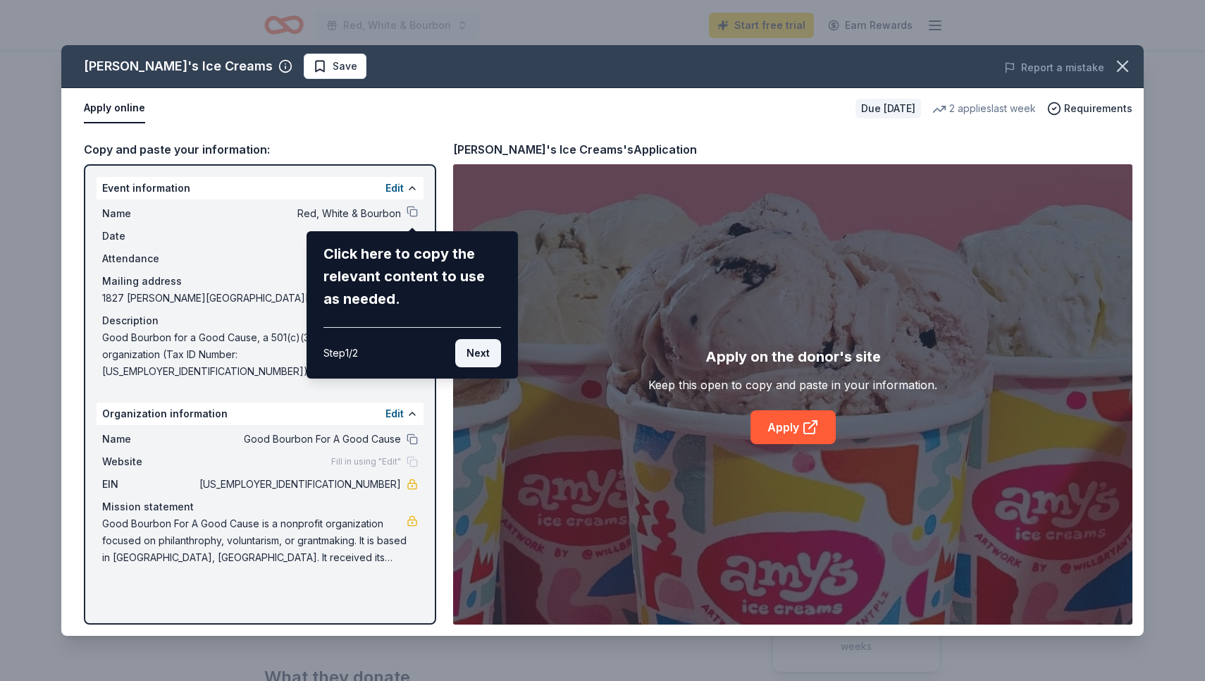
click at [484, 355] on button "Next" at bounding box center [478, 353] width 46 height 28
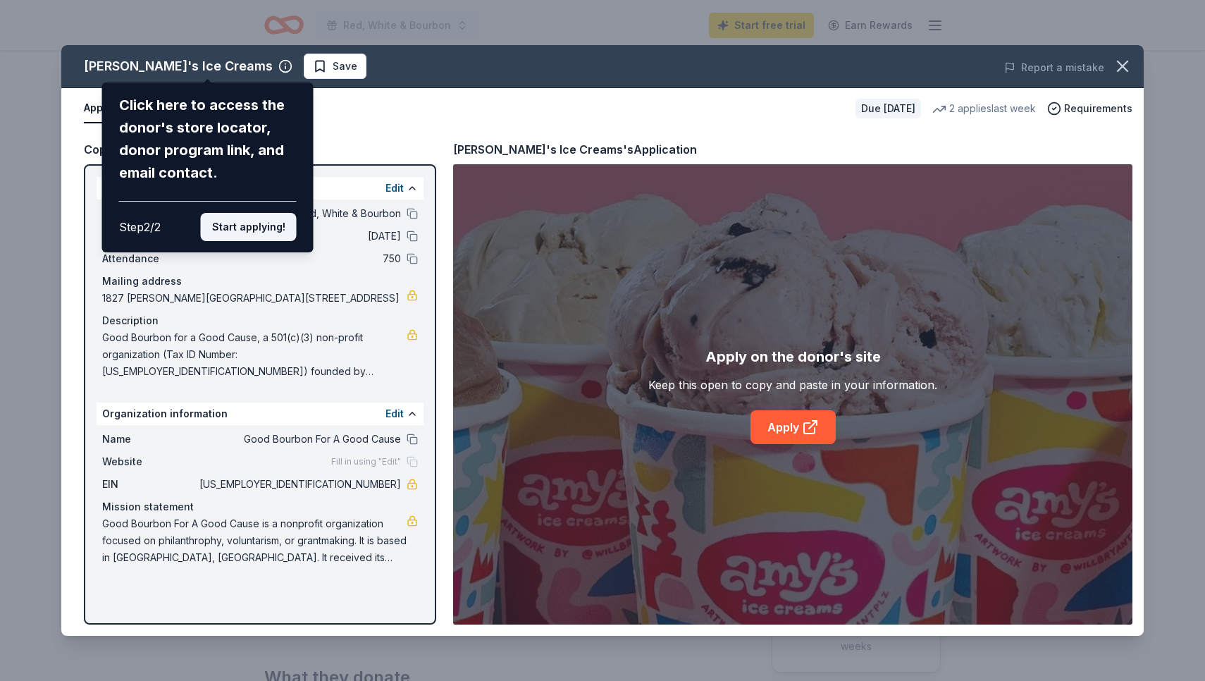
click at [254, 213] on button "Start applying!" at bounding box center [249, 227] width 96 height 28
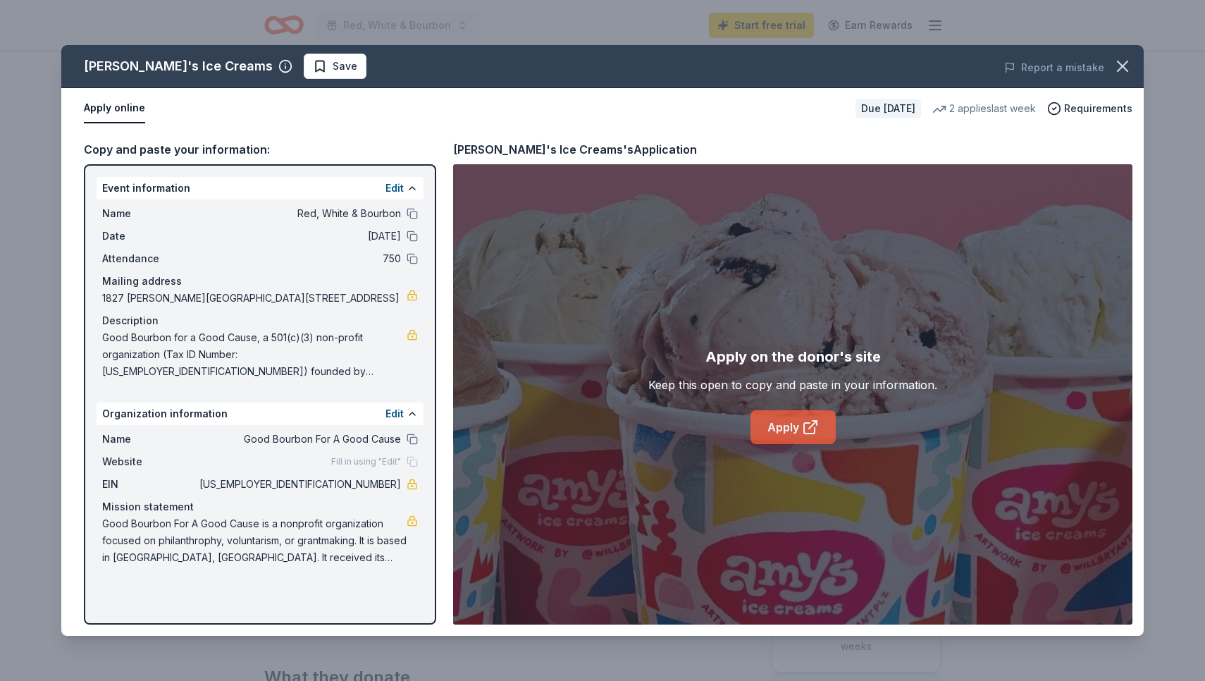
click at [790, 424] on link "Apply" at bounding box center [792, 427] width 85 height 34
click at [1123, 71] on icon "button" at bounding box center [1122, 66] width 20 height 20
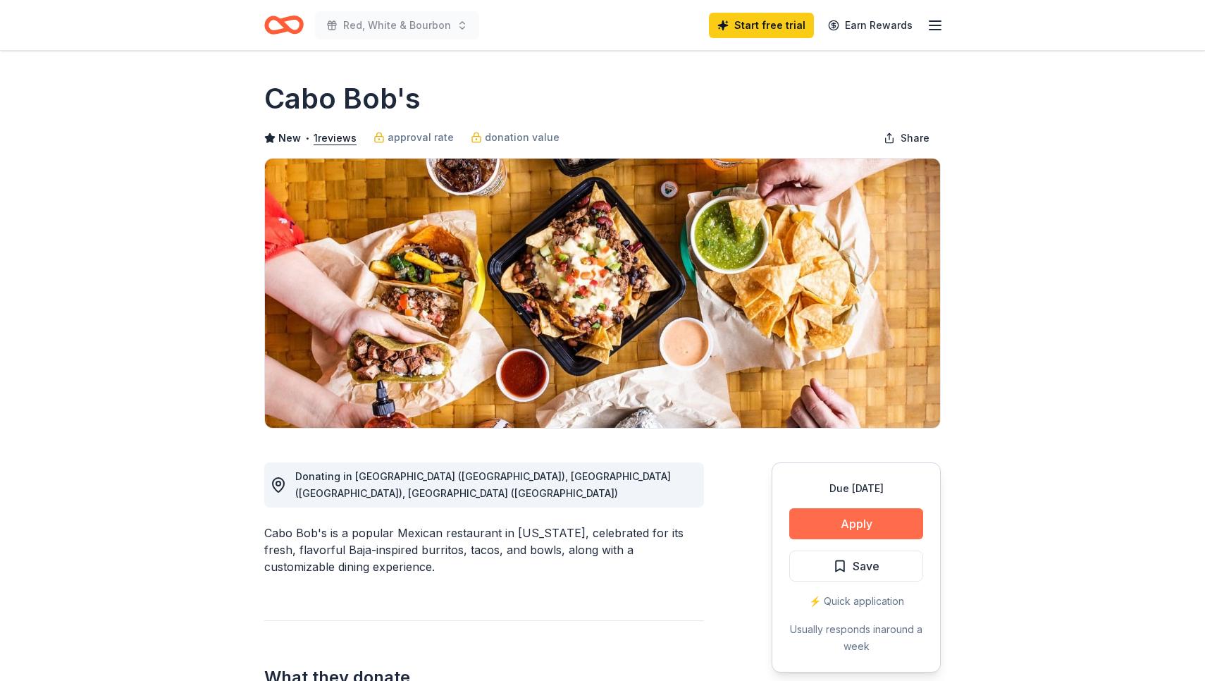
click at [840, 524] on button "Apply" at bounding box center [856, 523] width 134 height 31
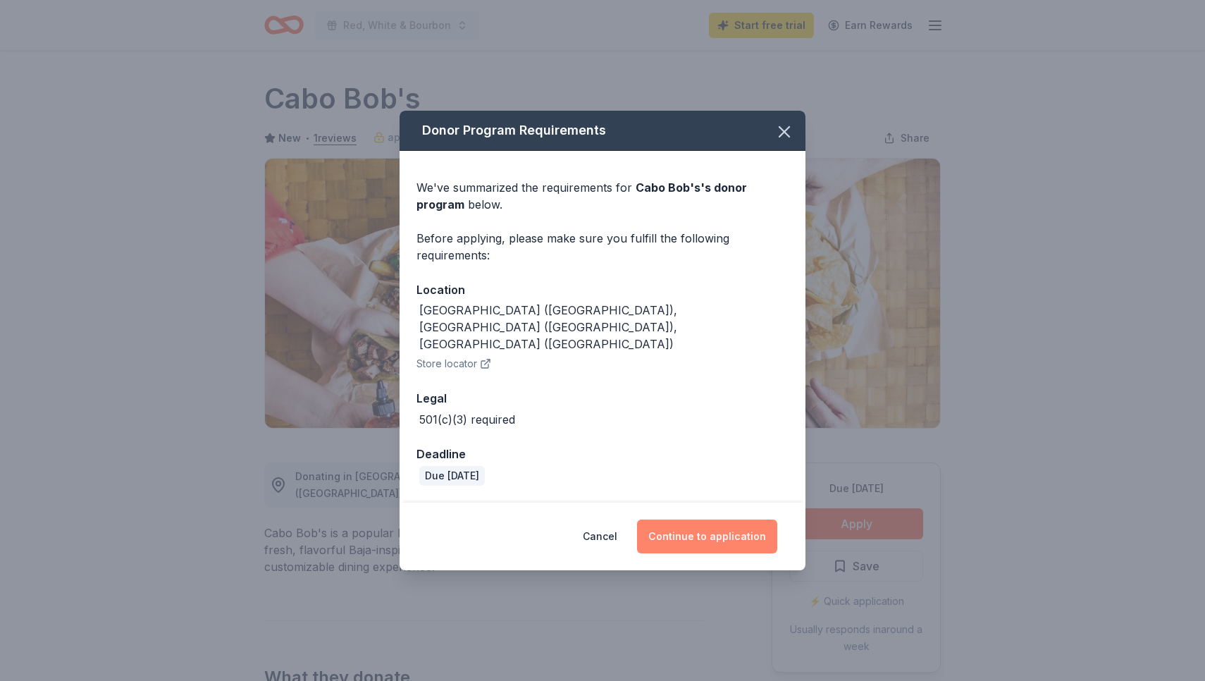
click at [755, 527] on button "Continue to application" at bounding box center [707, 536] width 140 height 34
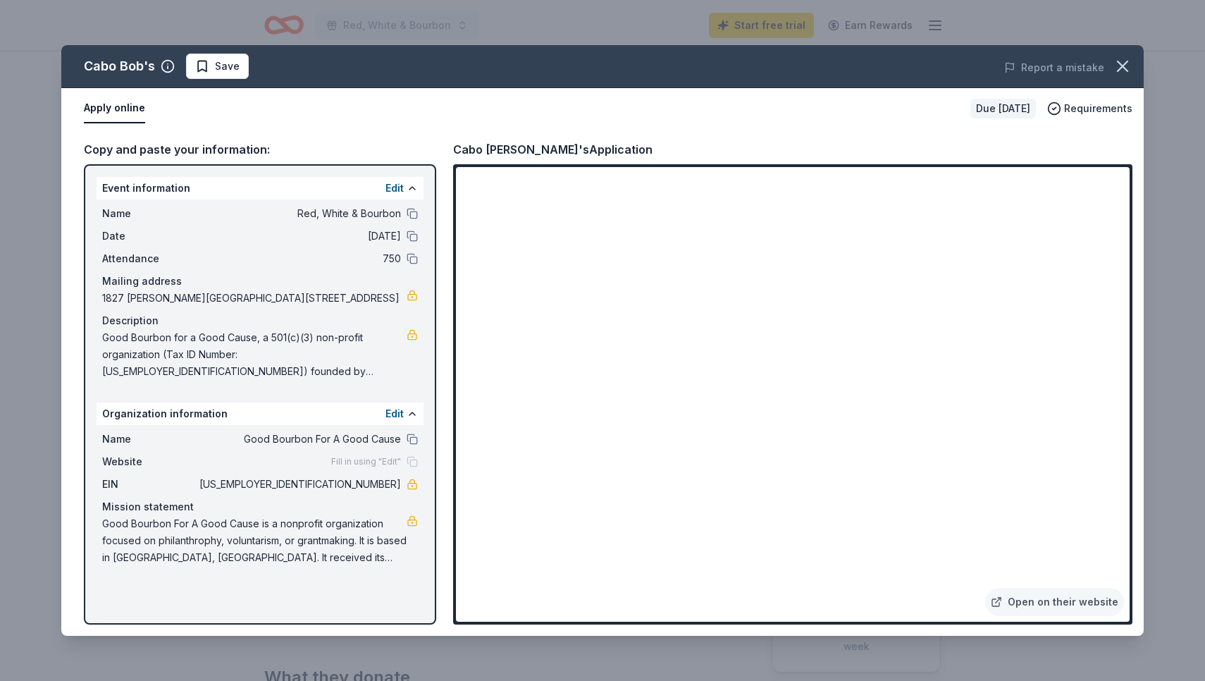
drag, startPoint x: 94, startPoint y: 213, endPoint x: 254, endPoint y: 307, distance: 186.3
click at [254, 307] on div "Event information Edit Name Red, White & Bourbon Date 11/08/25 Attendance 750 M…" at bounding box center [260, 394] width 352 height 460
click at [1090, 607] on link "Open on their website" at bounding box center [1054, 602] width 139 height 28
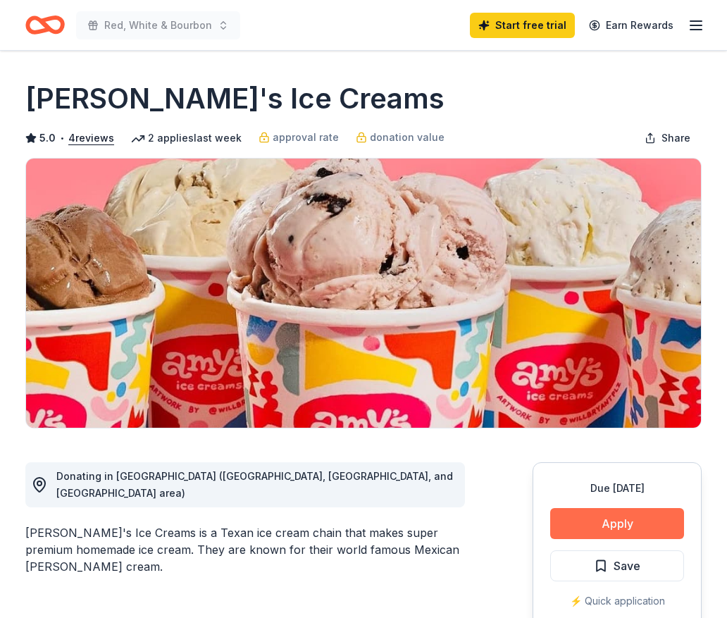
click at [657, 533] on button "Apply" at bounding box center [617, 523] width 134 height 31
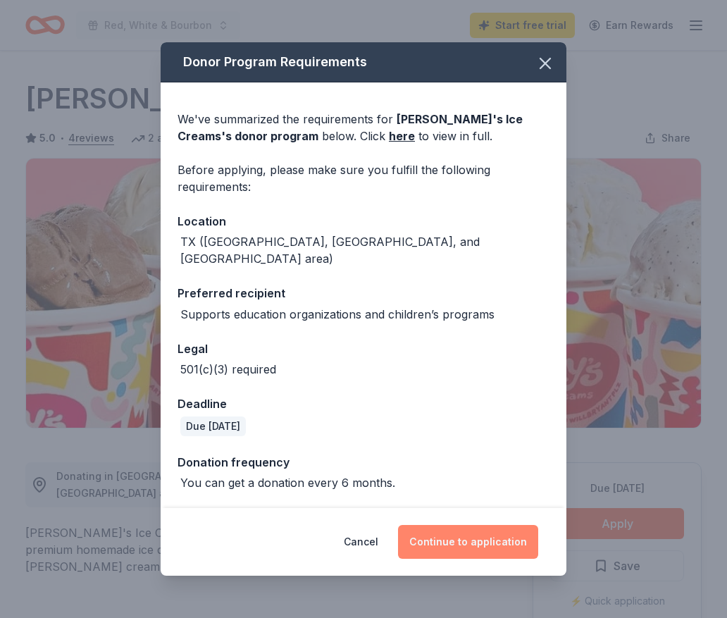
click at [502, 526] on button "Continue to application" at bounding box center [468, 542] width 140 height 34
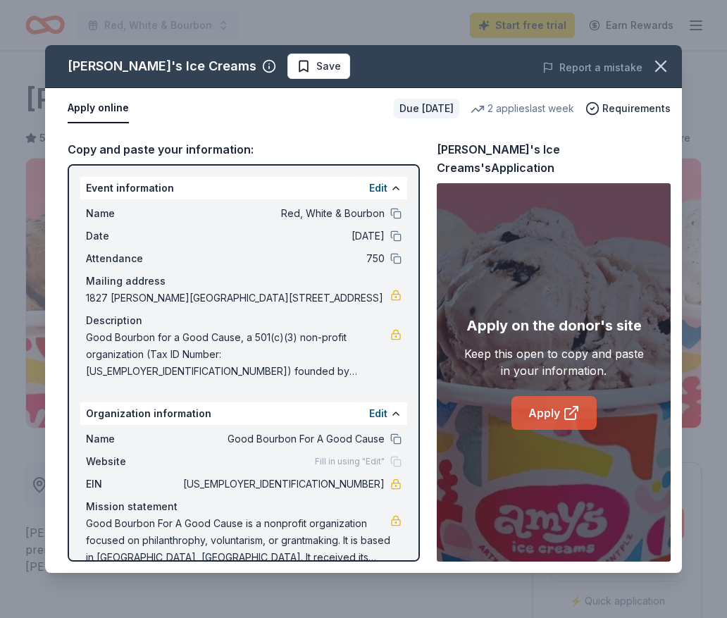
click at [562, 409] on link "Apply" at bounding box center [553, 413] width 85 height 34
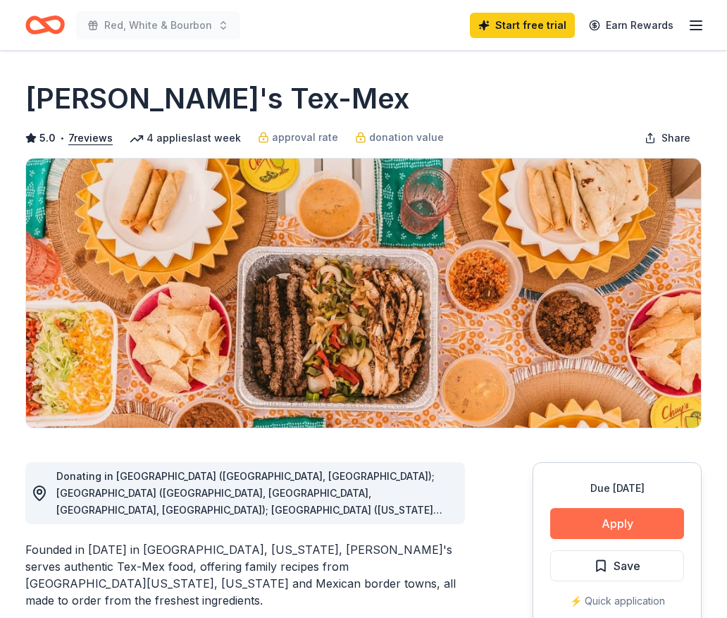
click at [587, 531] on button "Apply" at bounding box center [617, 523] width 134 height 31
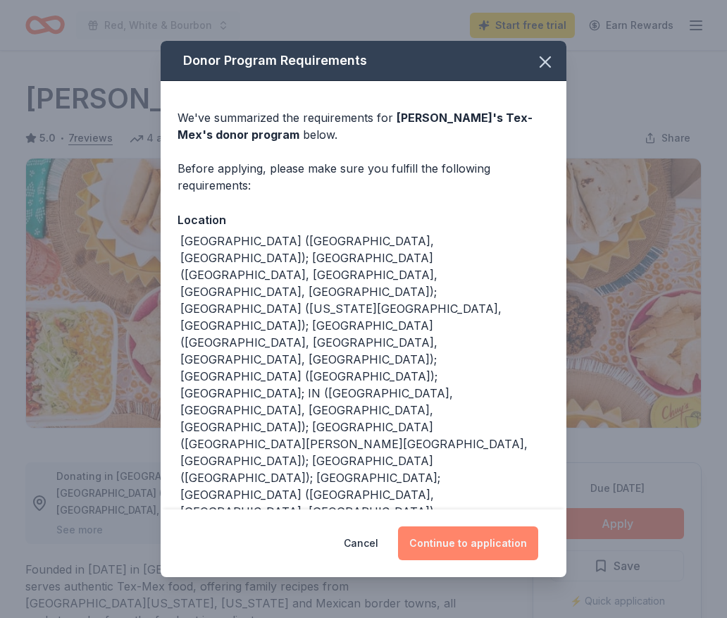
click at [479, 526] on button "Continue to application" at bounding box center [468, 543] width 140 height 34
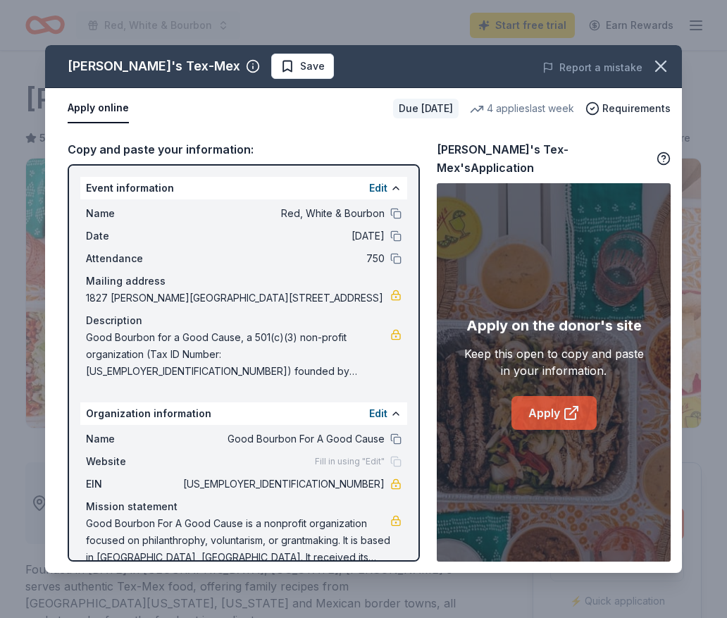
click at [557, 407] on link "Apply" at bounding box center [553, 413] width 85 height 34
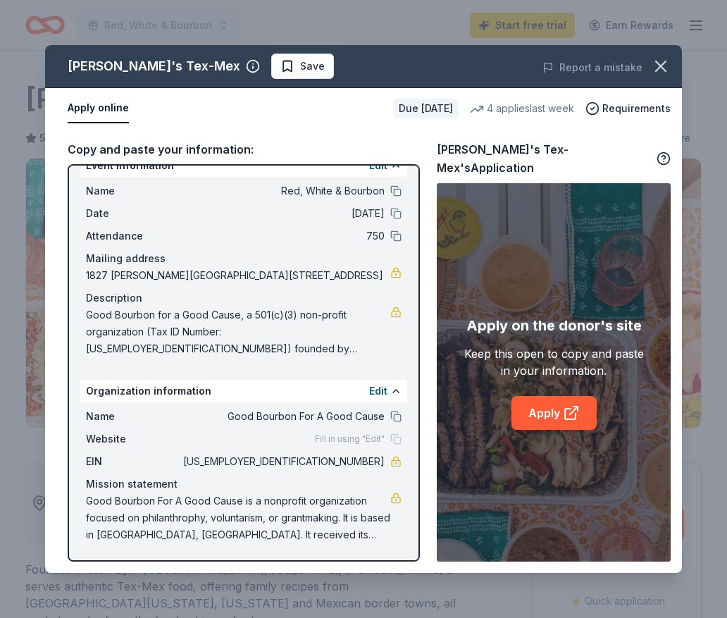
scroll to position [23, 0]
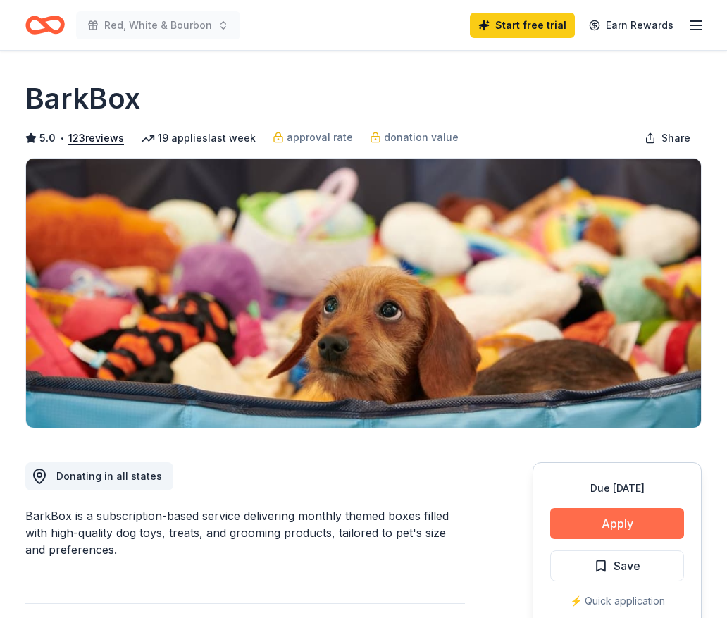
click at [623, 529] on button "Apply" at bounding box center [617, 523] width 134 height 31
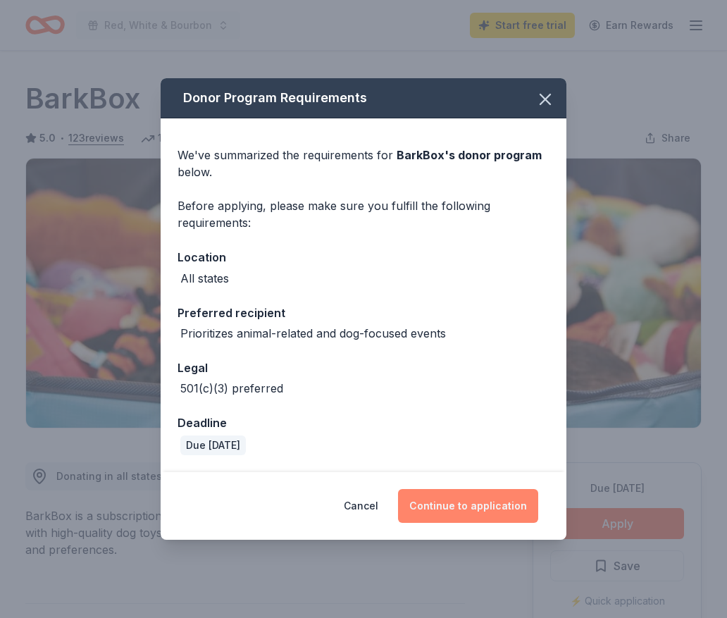
click at [488, 509] on button "Continue to application" at bounding box center [468, 506] width 140 height 34
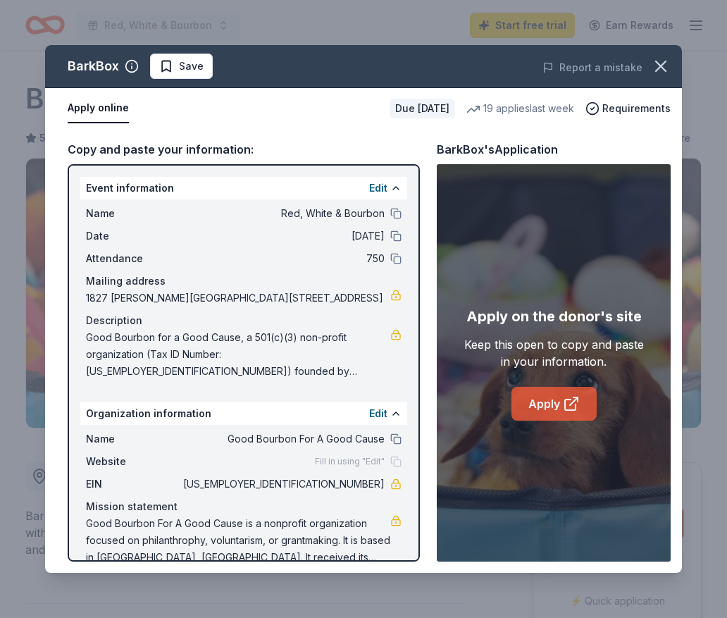
click at [550, 413] on link "Apply" at bounding box center [553, 404] width 85 height 34
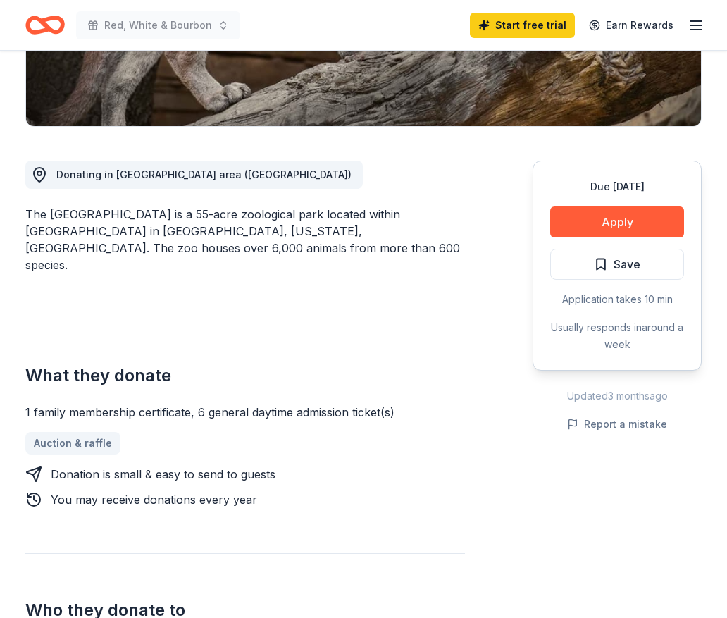
scroll to position [313, 0]
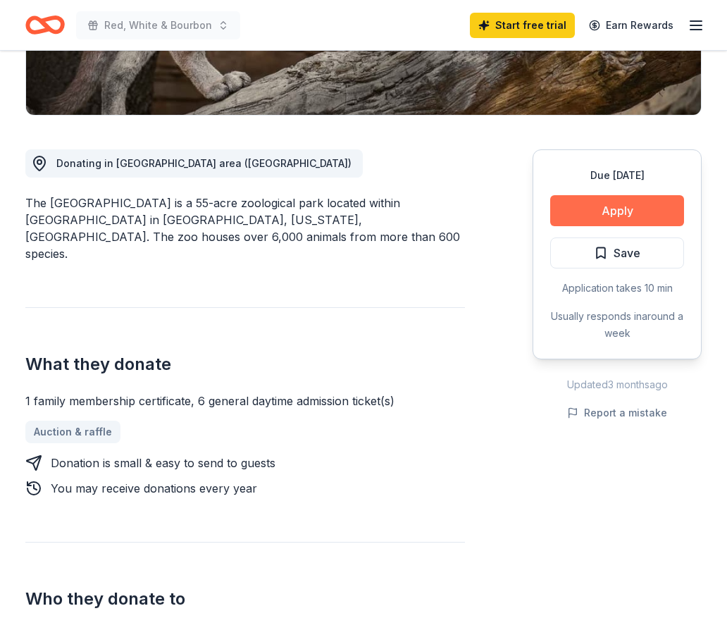
click at [597, 215] on button "Apply" at bounding box center [617, 210] width 134 height 31
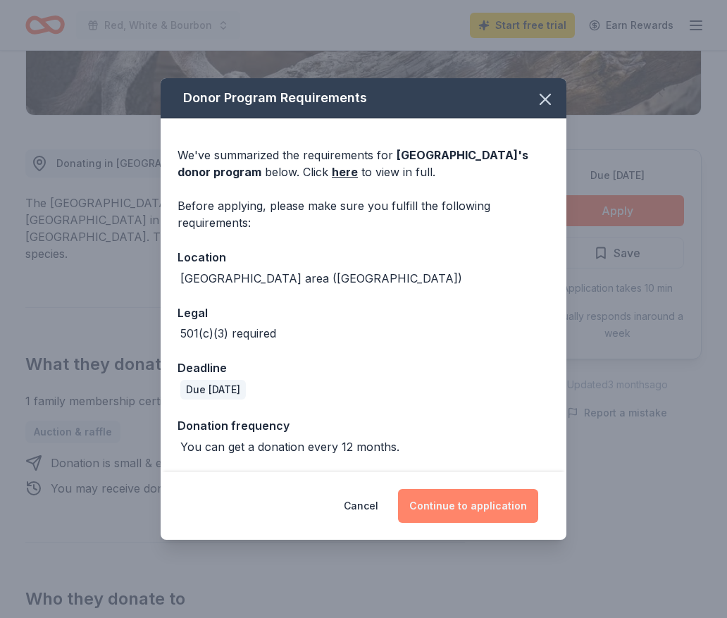
click at [473, 510] on button "Continue to application" at bounding box center [468, 506] width 140 height 34
